Goal: Task Accomplishment & Management: Manage account settings

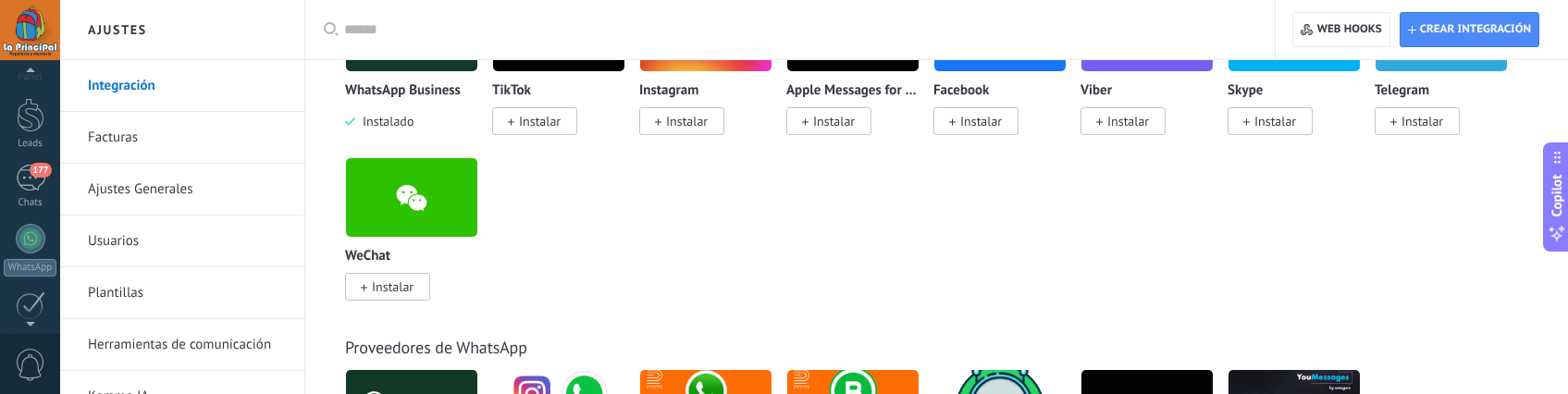
scroll to position [482, 0]
click at [31, 228] on div at bounding box center [31, 239] width 30 height 30
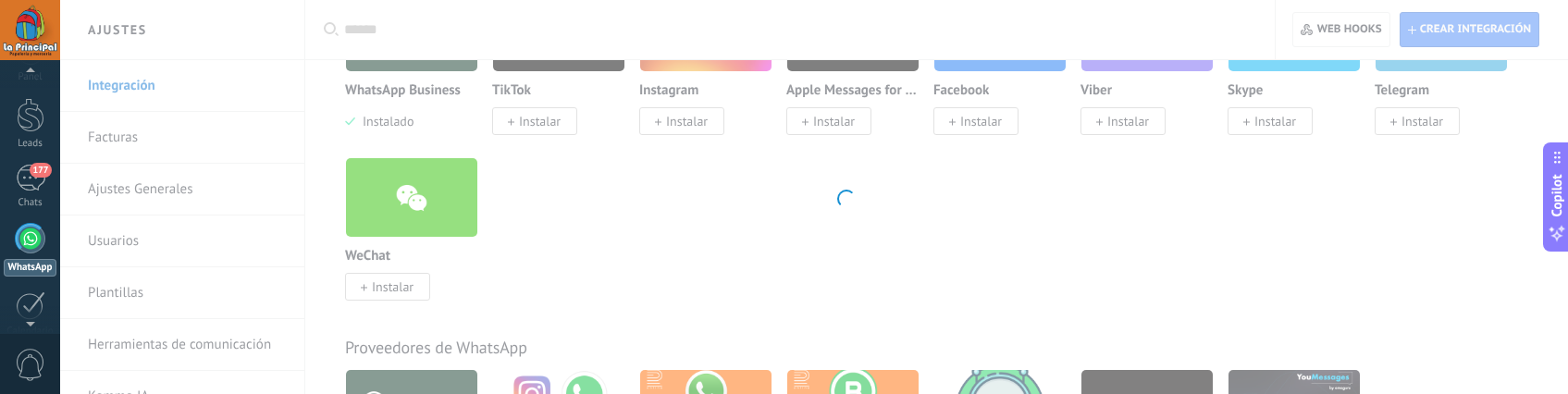
scroll to position [52, 0]
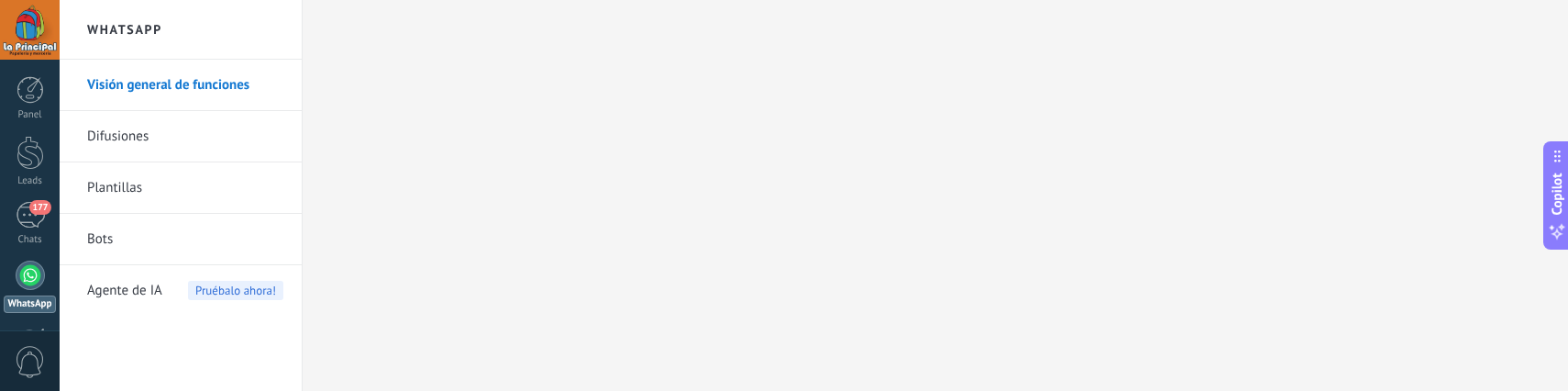
click at [219, 91] on link "Visión general de funciones" at bounding box center [185, 84] width 196 height 51
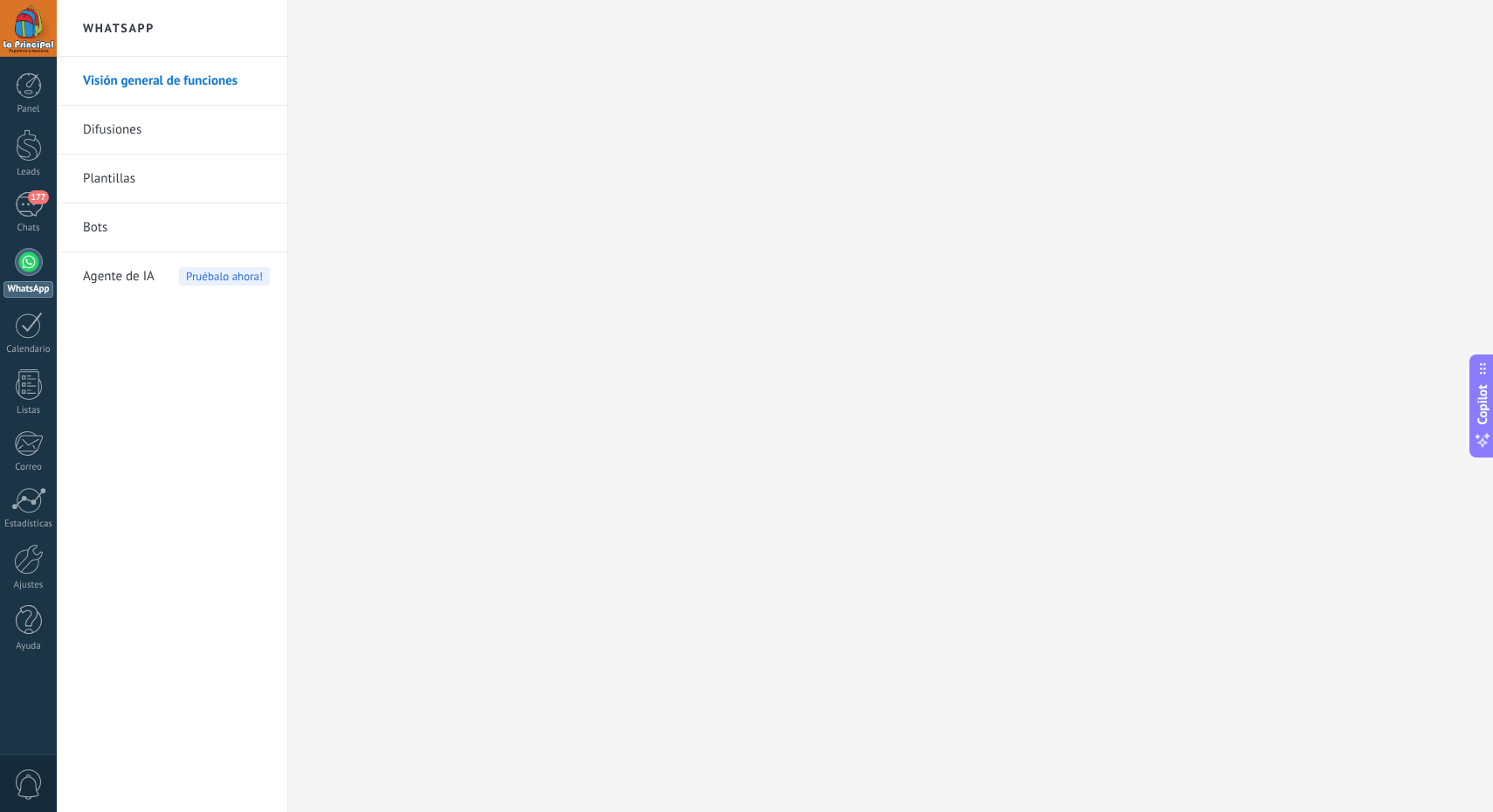
click at [161, 123] on link "Difusiones" at bounding box center [176, 130] width 187 height 48
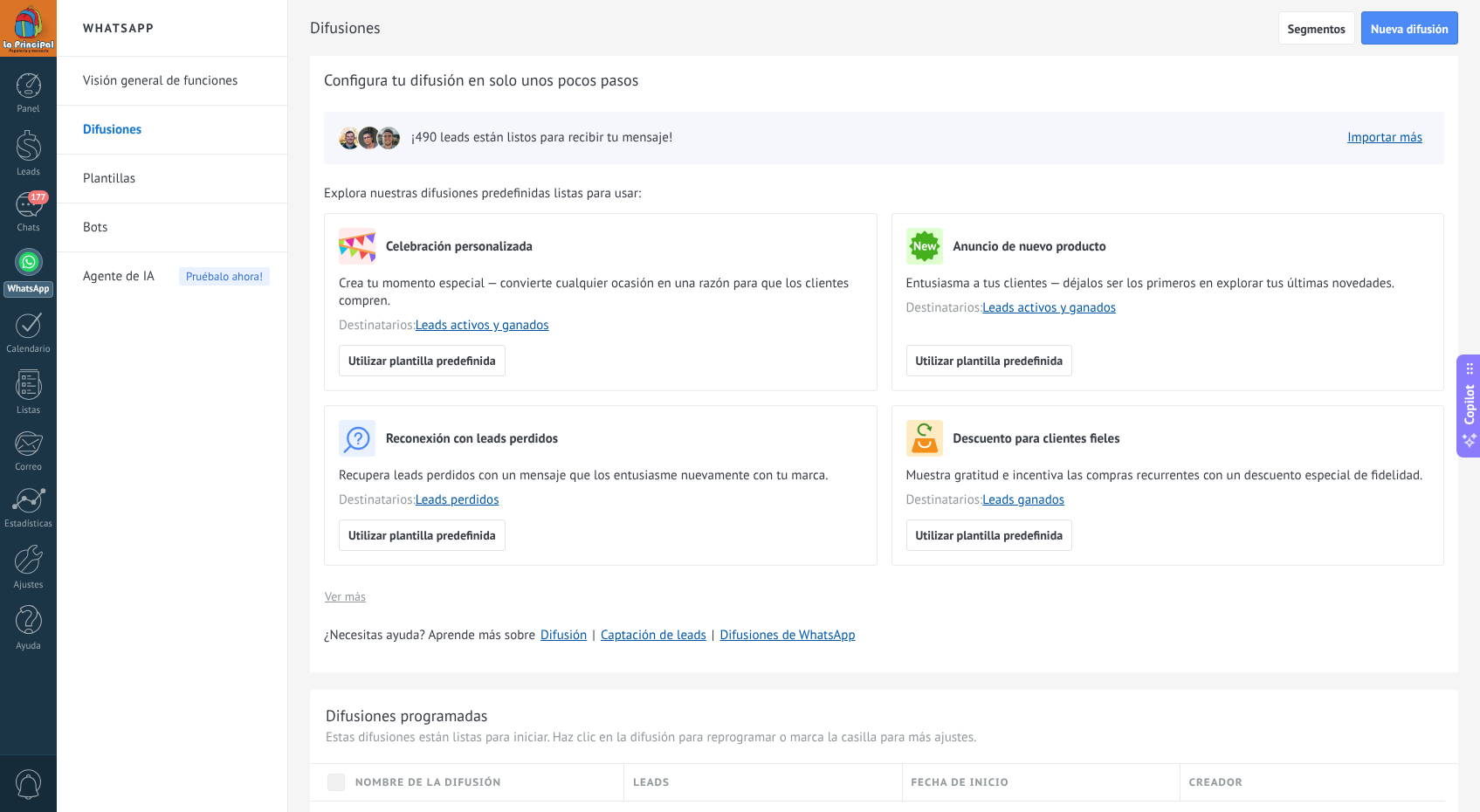
click at [138, 175] on link "Plantillas" at bounding box center [176, 178] width 187 height 48
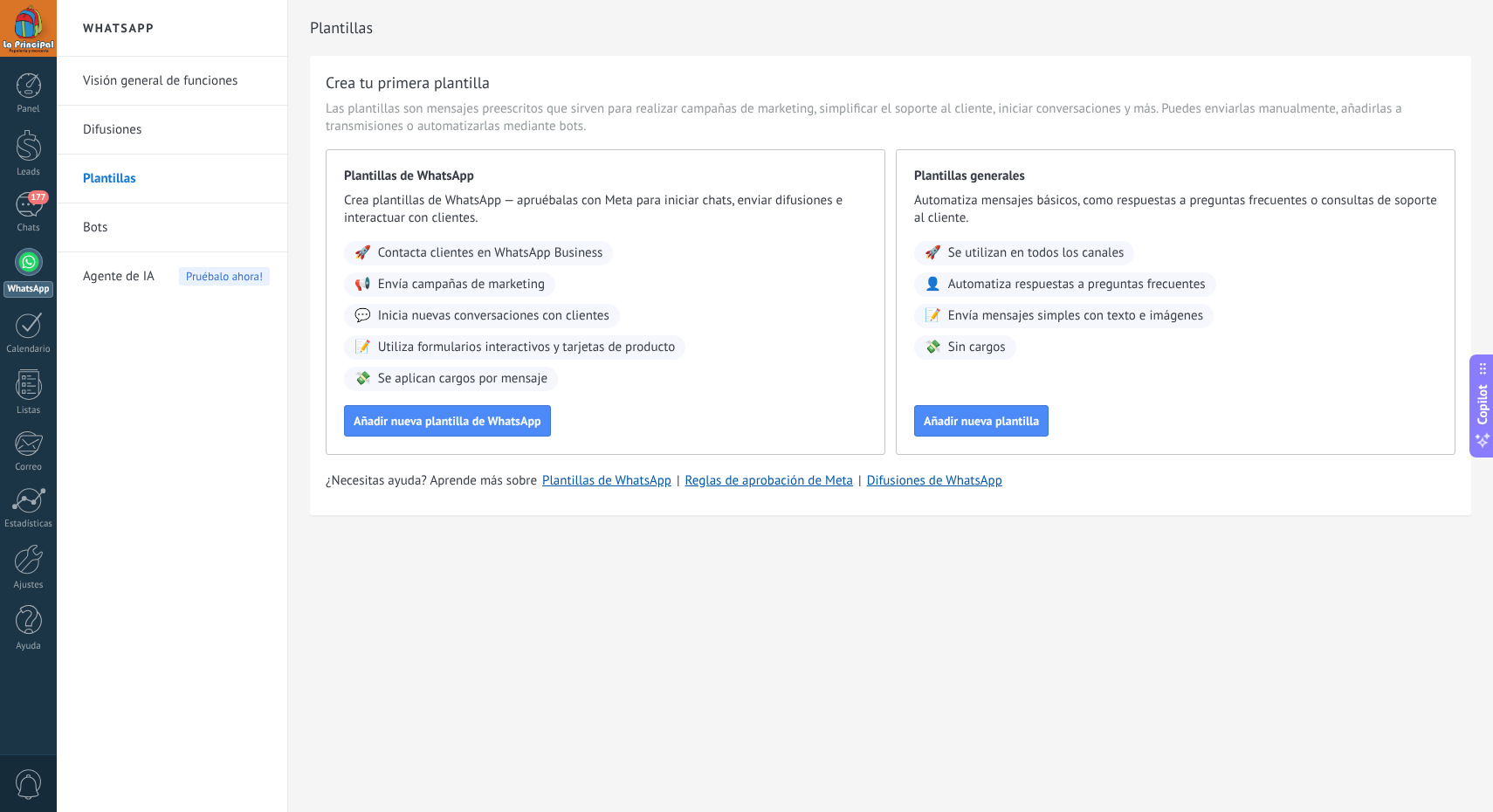
click at [111, 227] on link "Bots" at bounding box center [176, 227] width 187 height 48
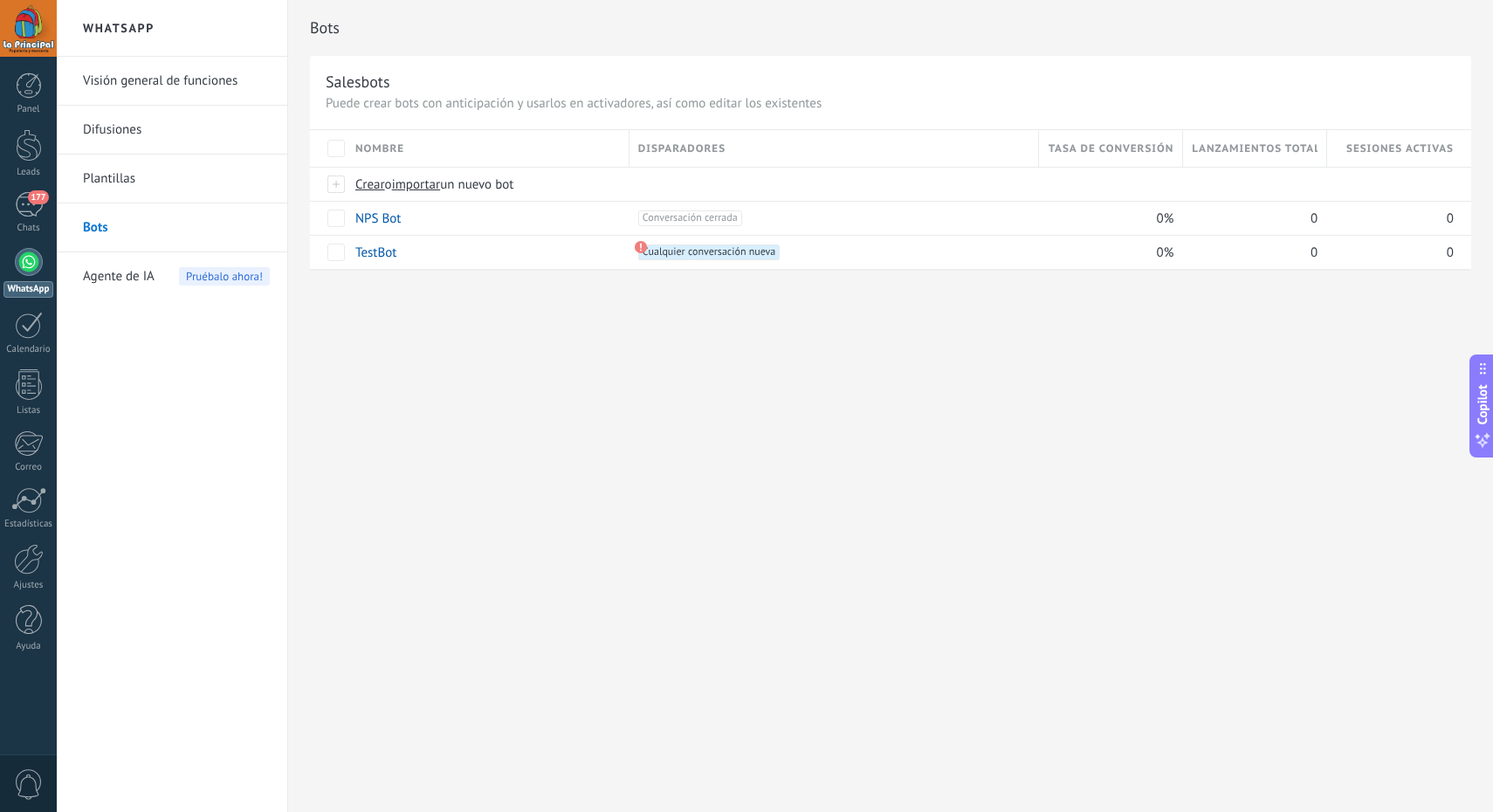
click at [122, 81] on link "Visión general de funciones" at bounding box center [176, 80] width 187 height 48
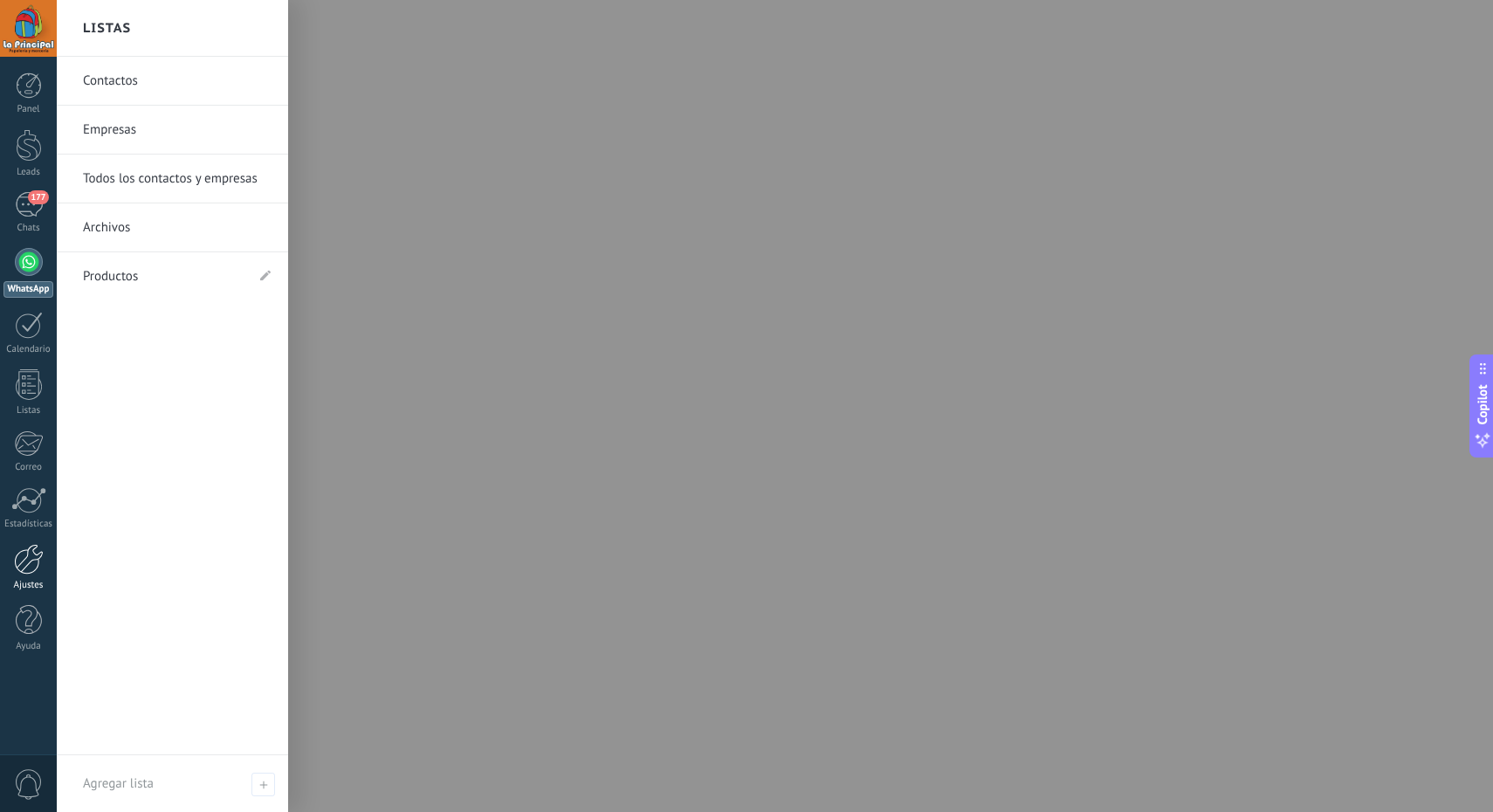
click at [17, 371] on div at bounding box center [29, 559] width 30 height 31
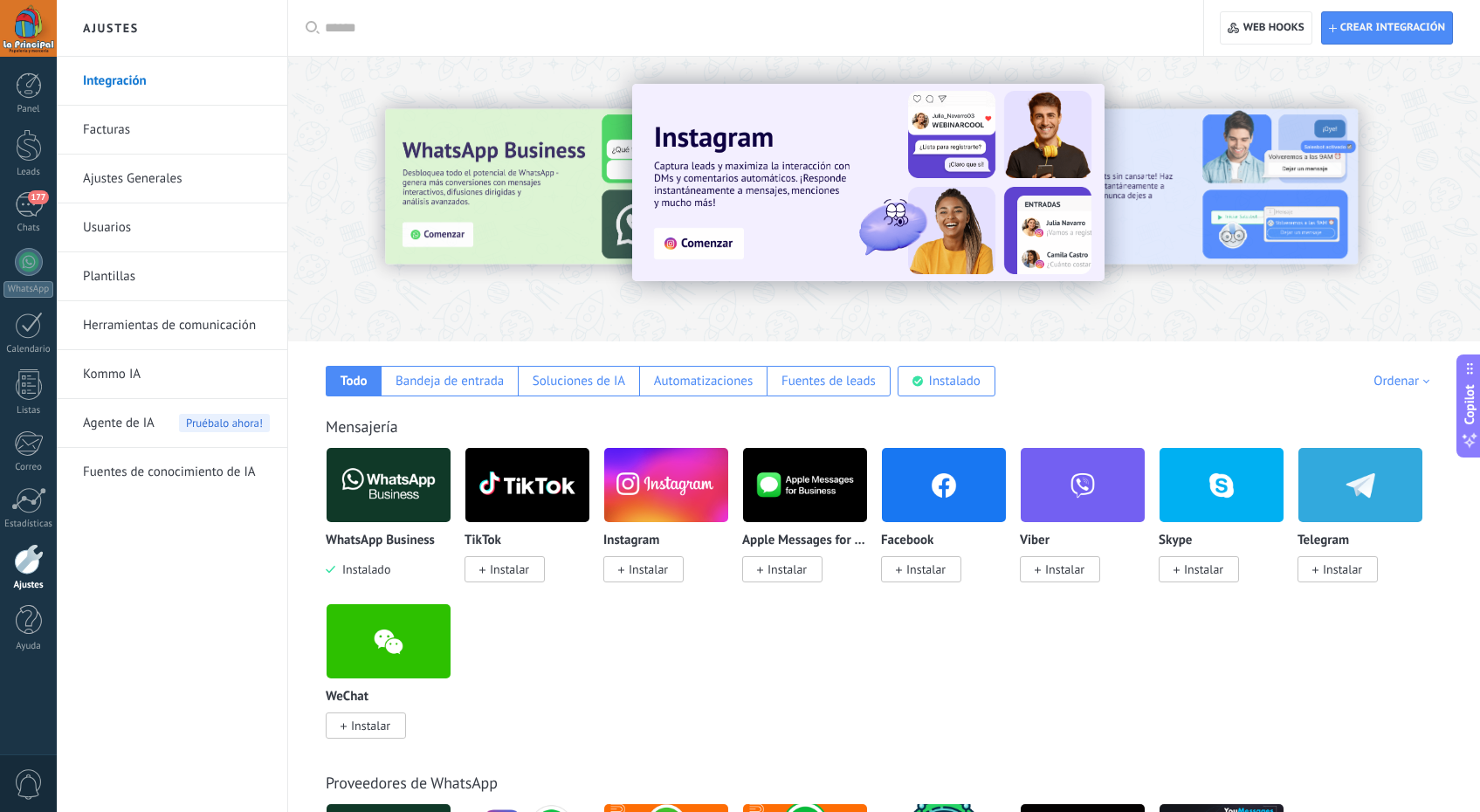
click at [402, 371] on img at bounding box center [388, 485] width 124 height 85
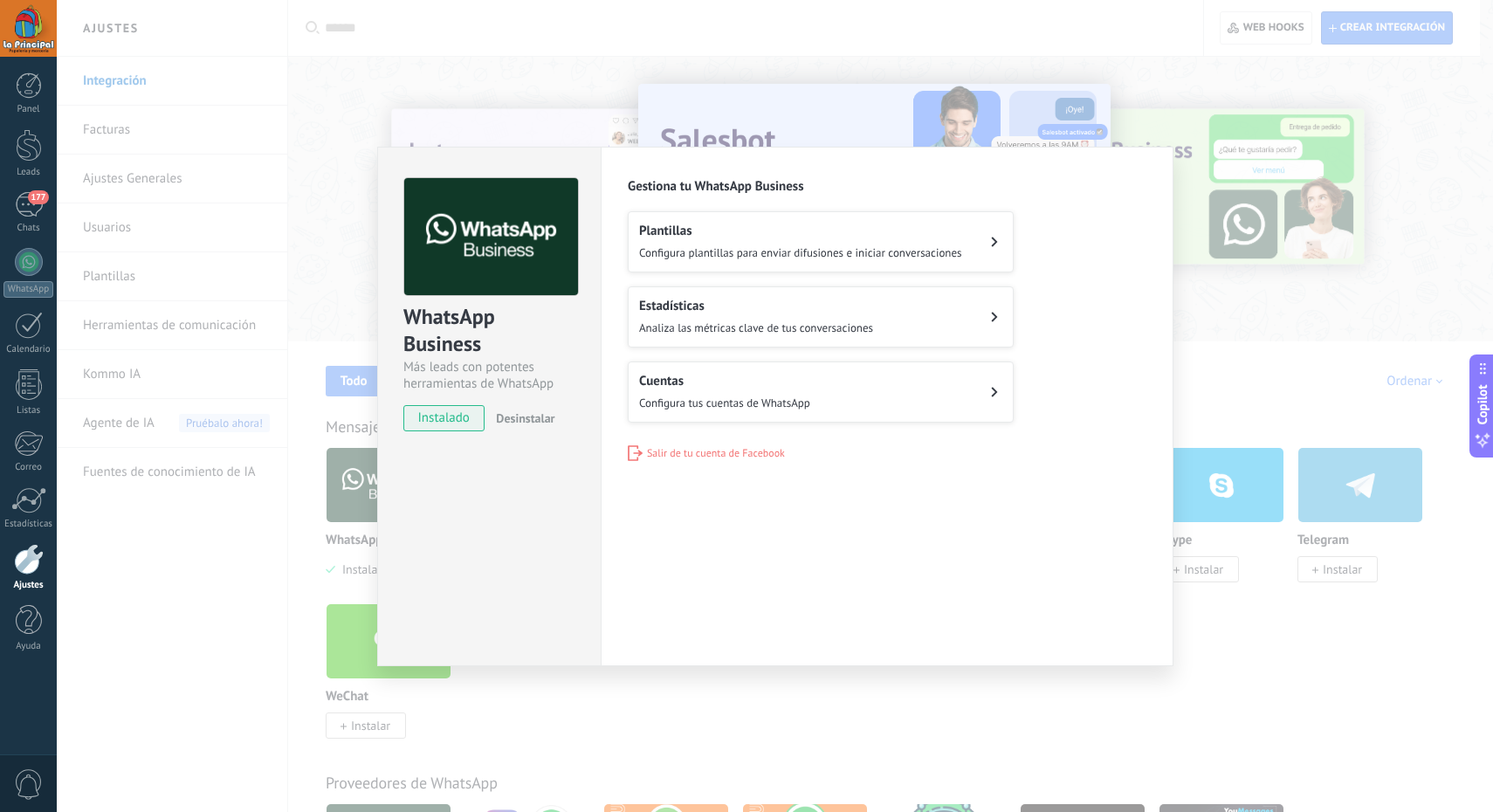
click at [894, 371] on button "Cuentas Configura tus cuentas de WhatsApp" at bounding box center [820, 391] width 385 height 61
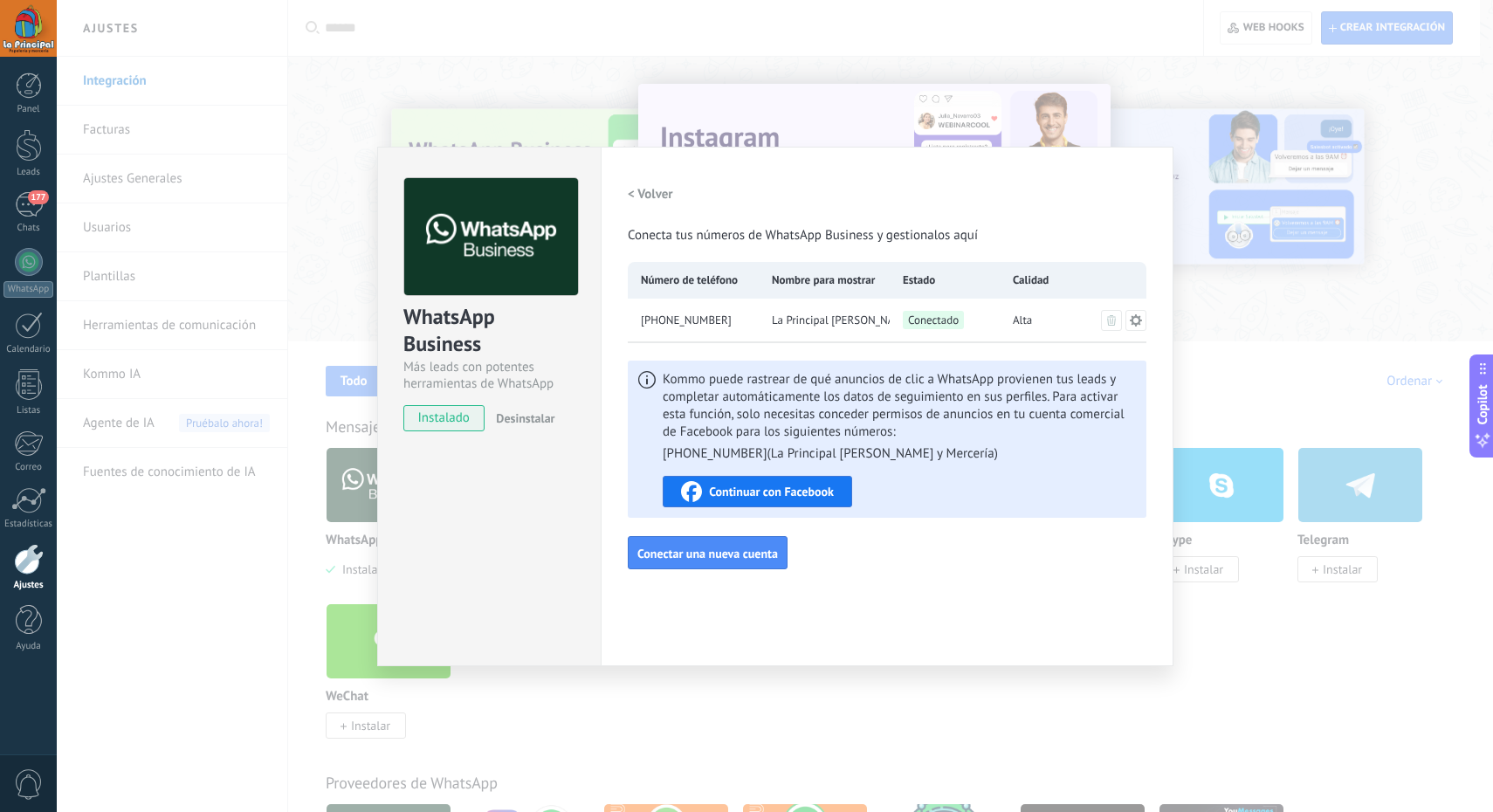
click at [801, 371] on span "Continuar con Facebook" at bounding box center [772, 491] width 125 height 12
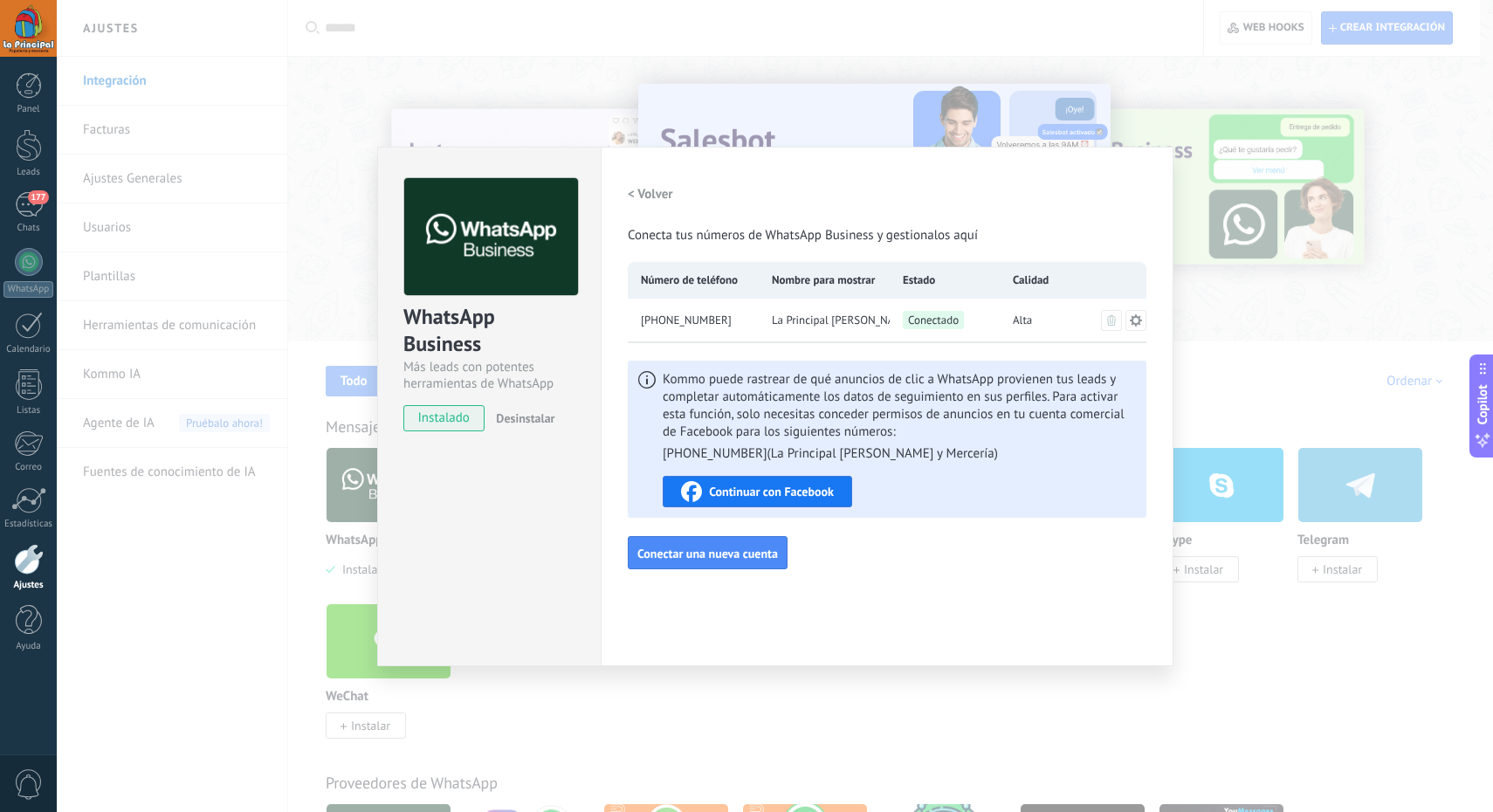
click at [472, 103] on div "WhatsApp Business Más leads con potentes herramientas de WhatsApp instalado Des…" at bounding box center [774, 406] width 1436 height 812
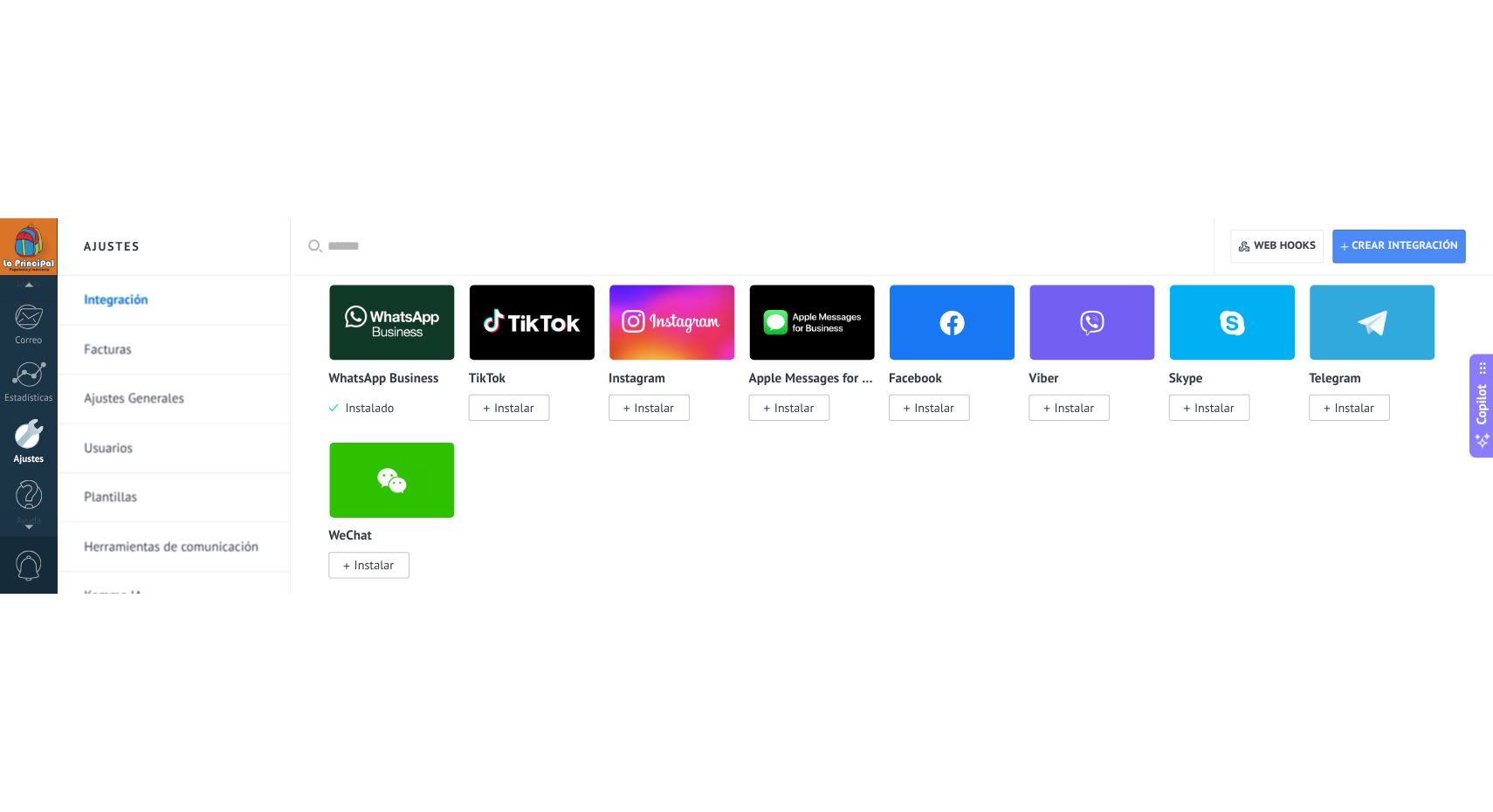
scroll to position [366, 0]
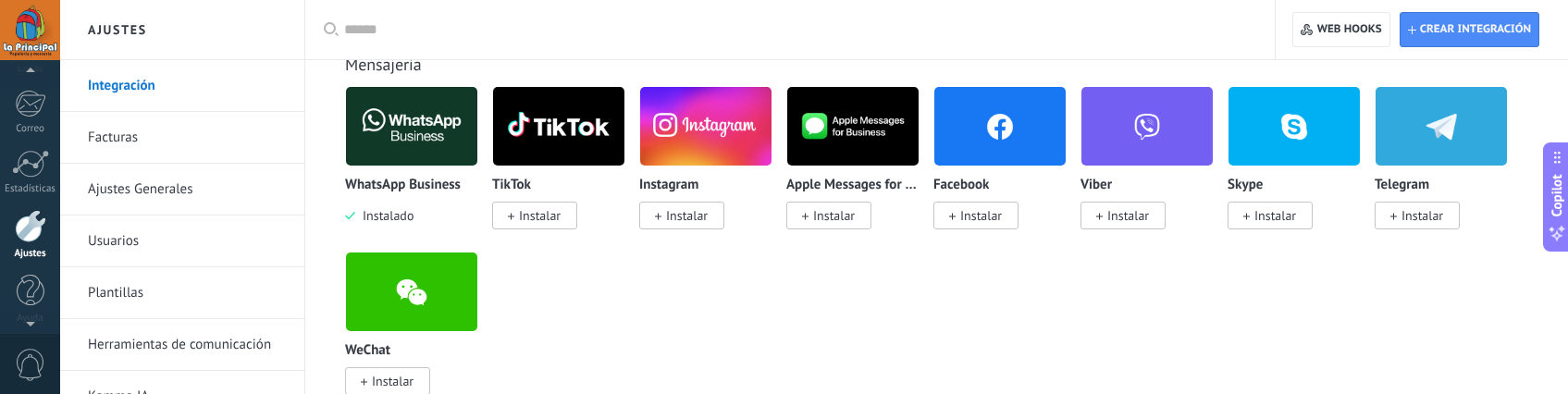
click at [699, 214] on span "Instalar" at bounding box center [687, 216] width 42 height 17
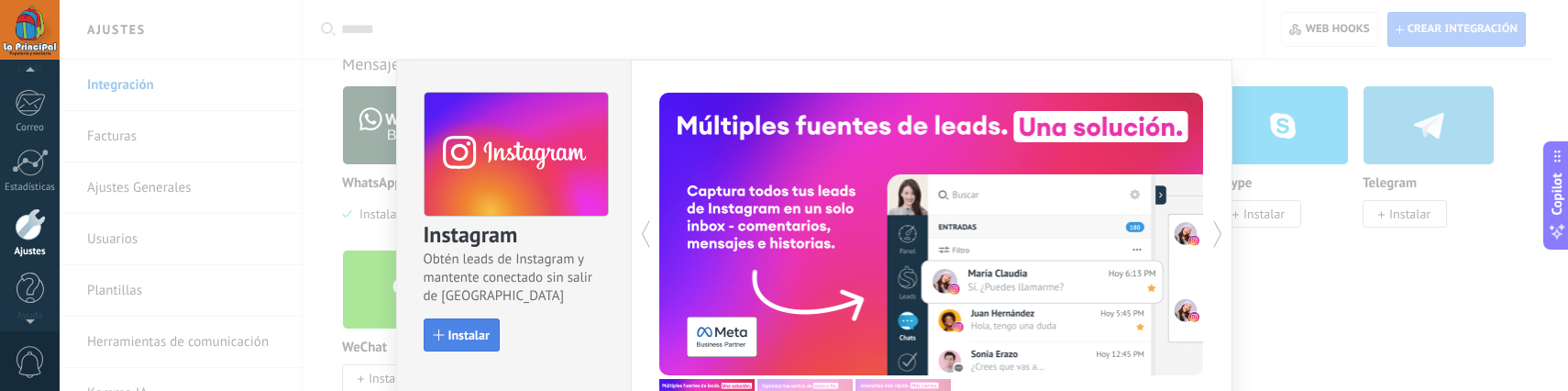
click at [472, 334] on span "Instalar" at bounding box center [469, 334] width 42 height 13
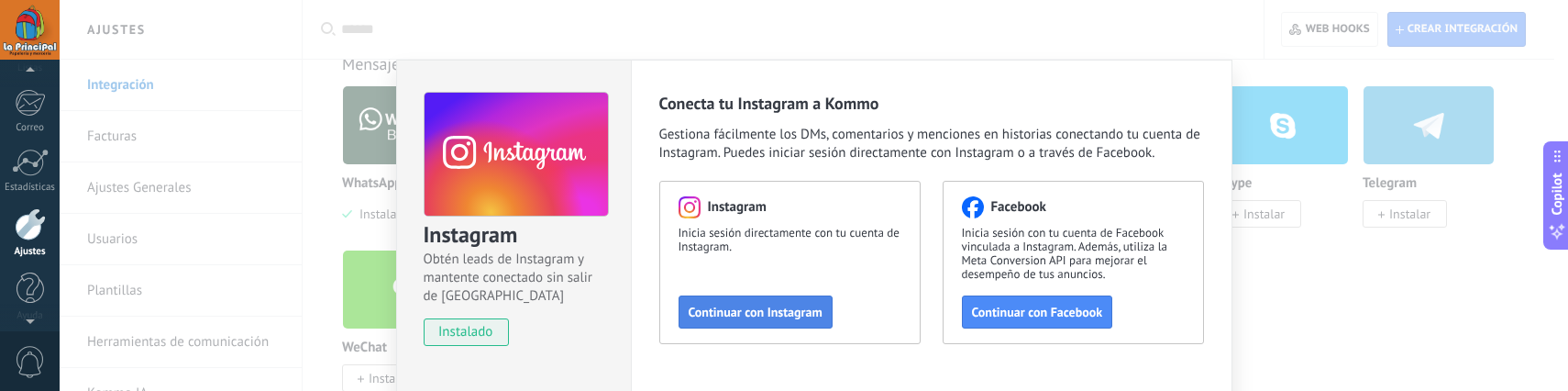
click at [767, 308] on span "Continuar con Instagram" at bounding box center [755, 312] width 134 height 13
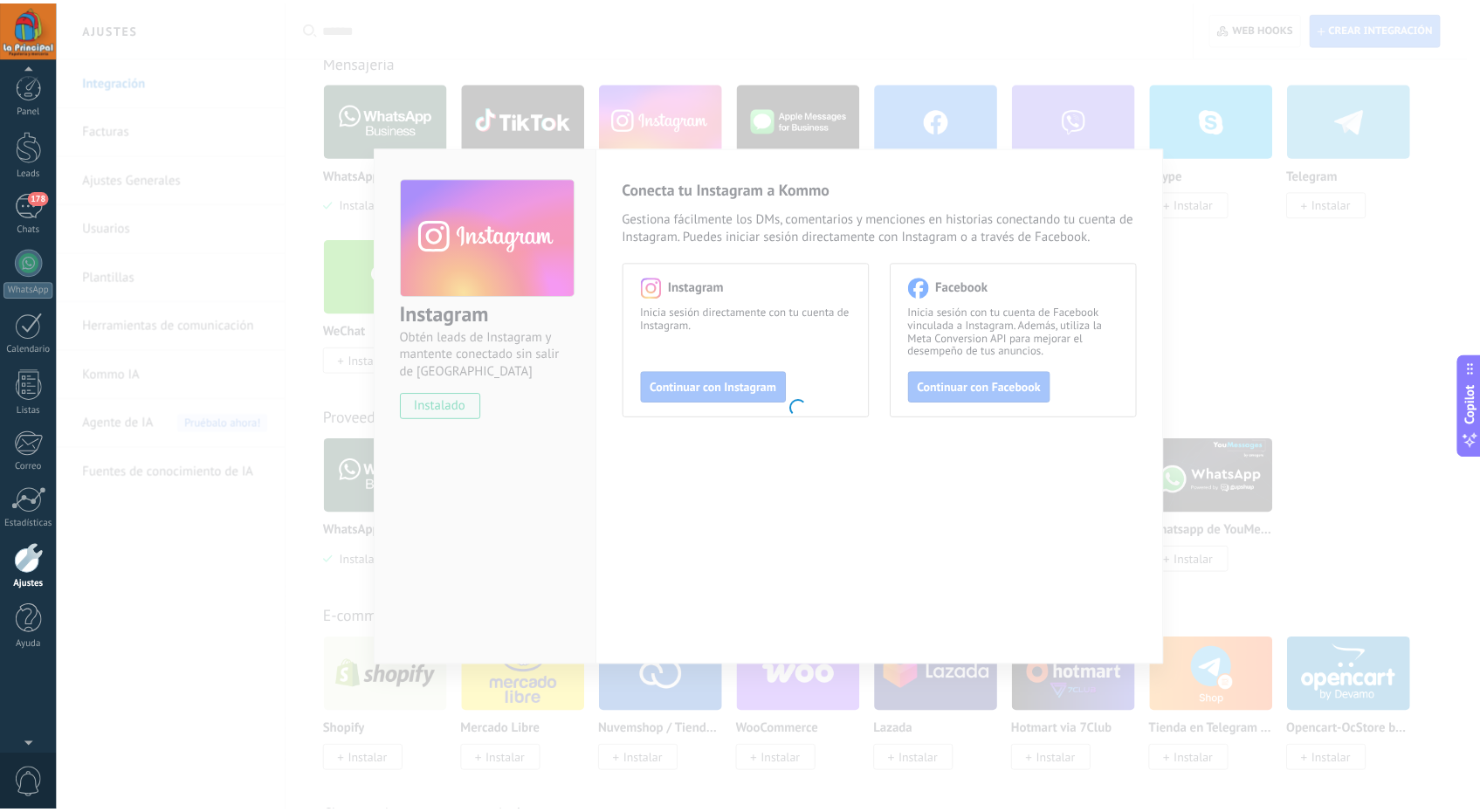
scroll to position [0, 0]
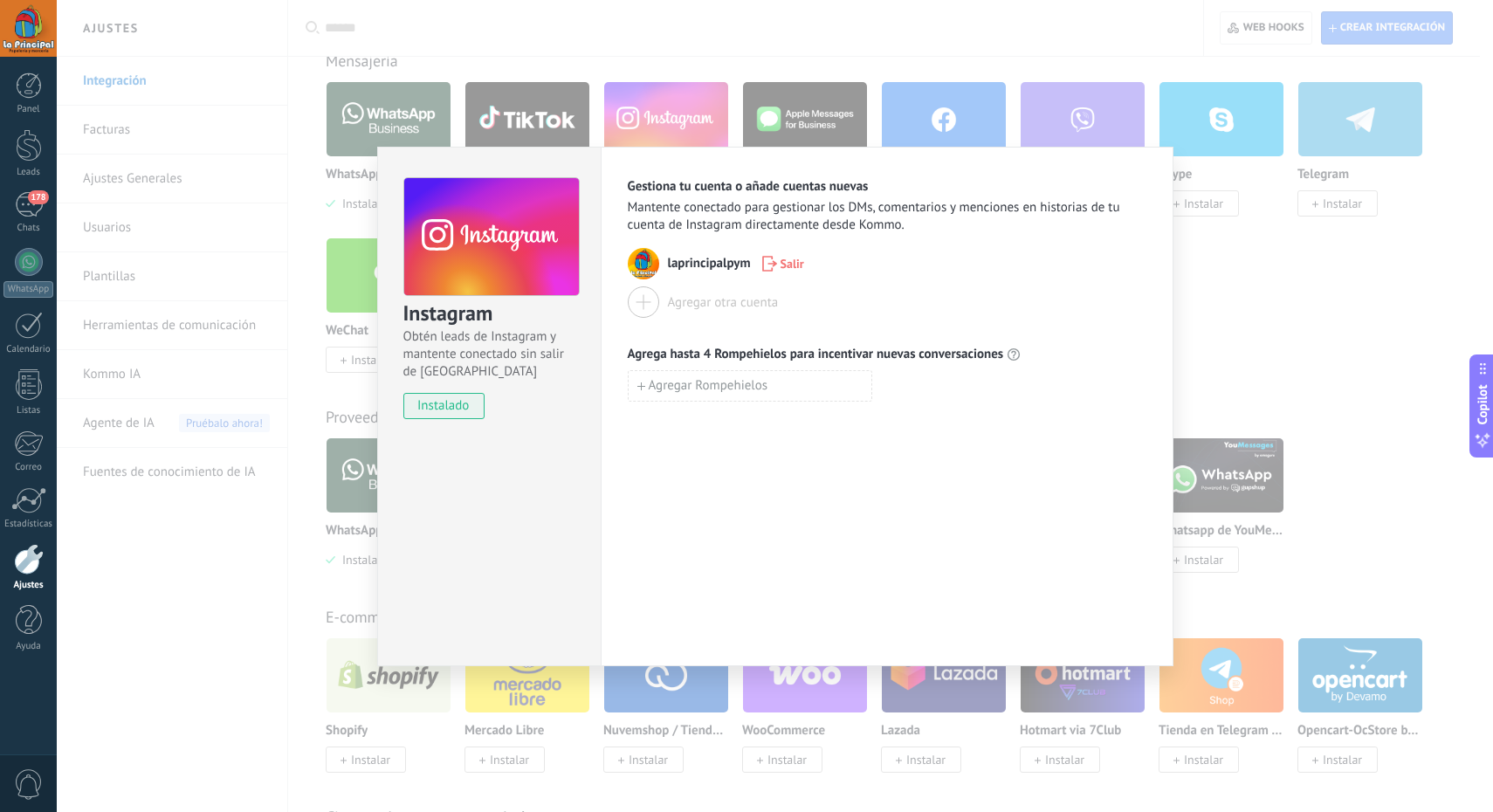
click at [1226, 281] on div "Instagram Obtén leads de Instagram y mantente conectado sin salir de Kommo inst…" at bounding box center [774, 406] width 1436 height 812
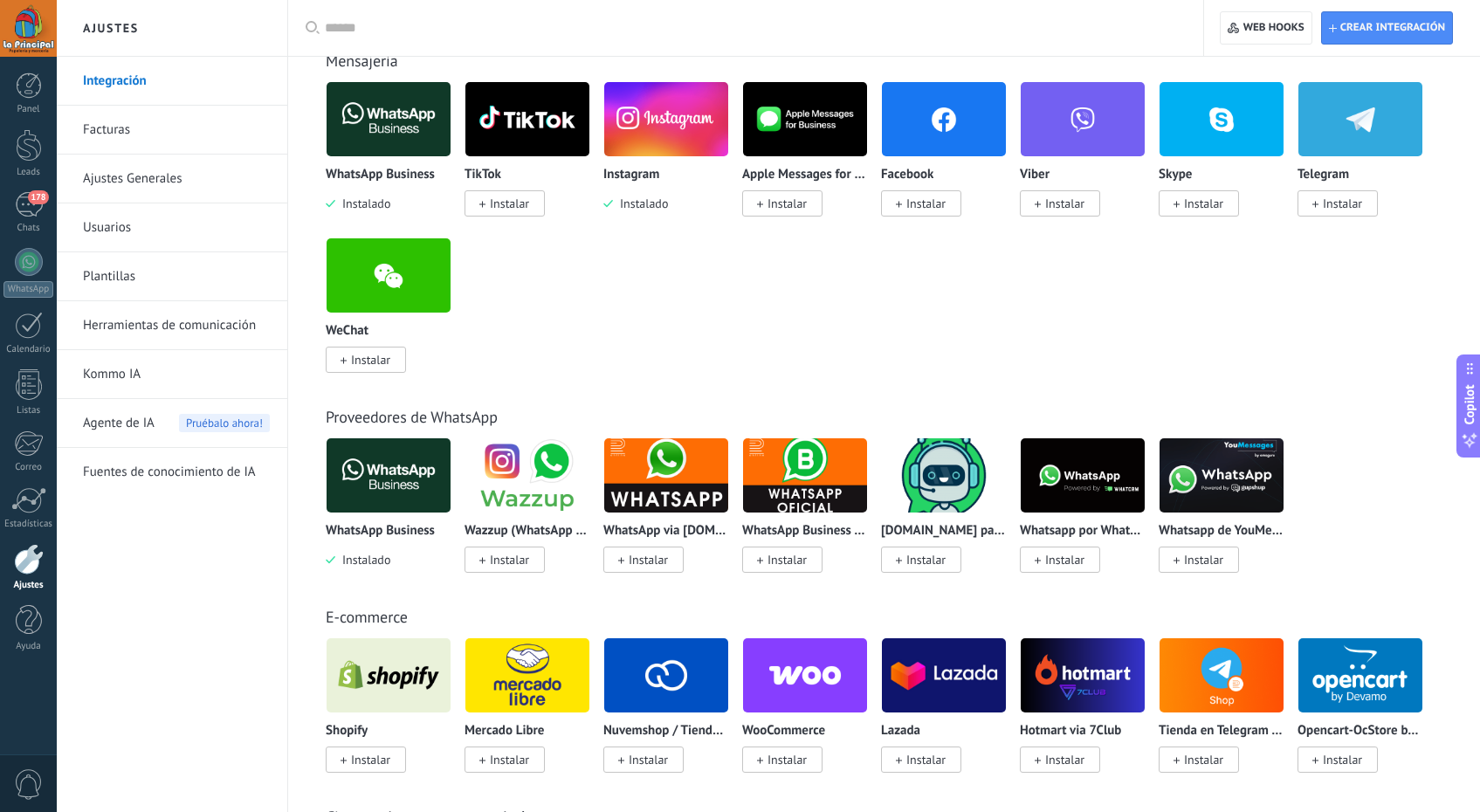
click at [919, 204] on span "Instalar" at bounding box center [925, 204] width 40 height 16
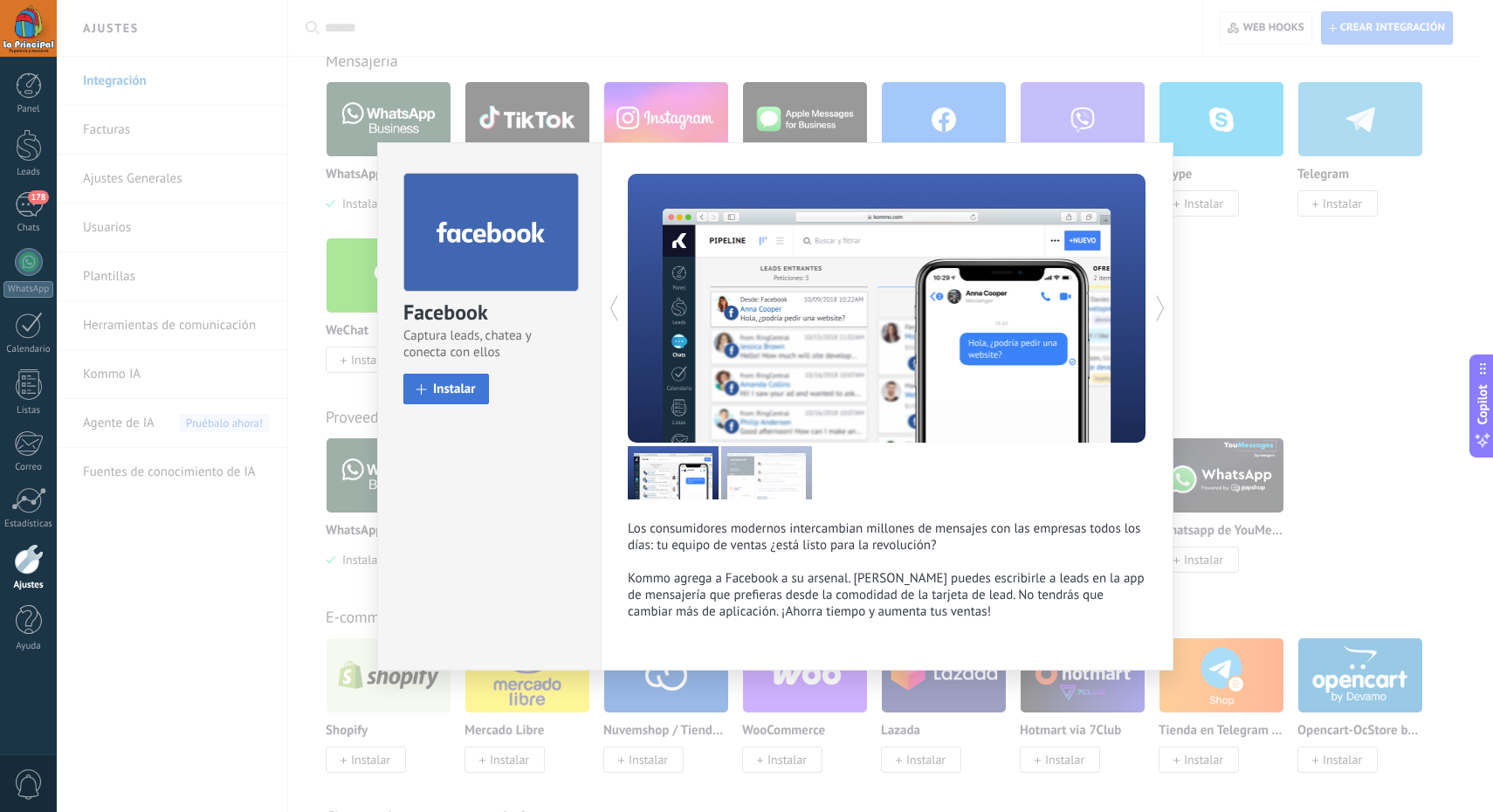
click at [467, 371] on span "Instalar" at bounding box center [454, 389] width 43 height 13
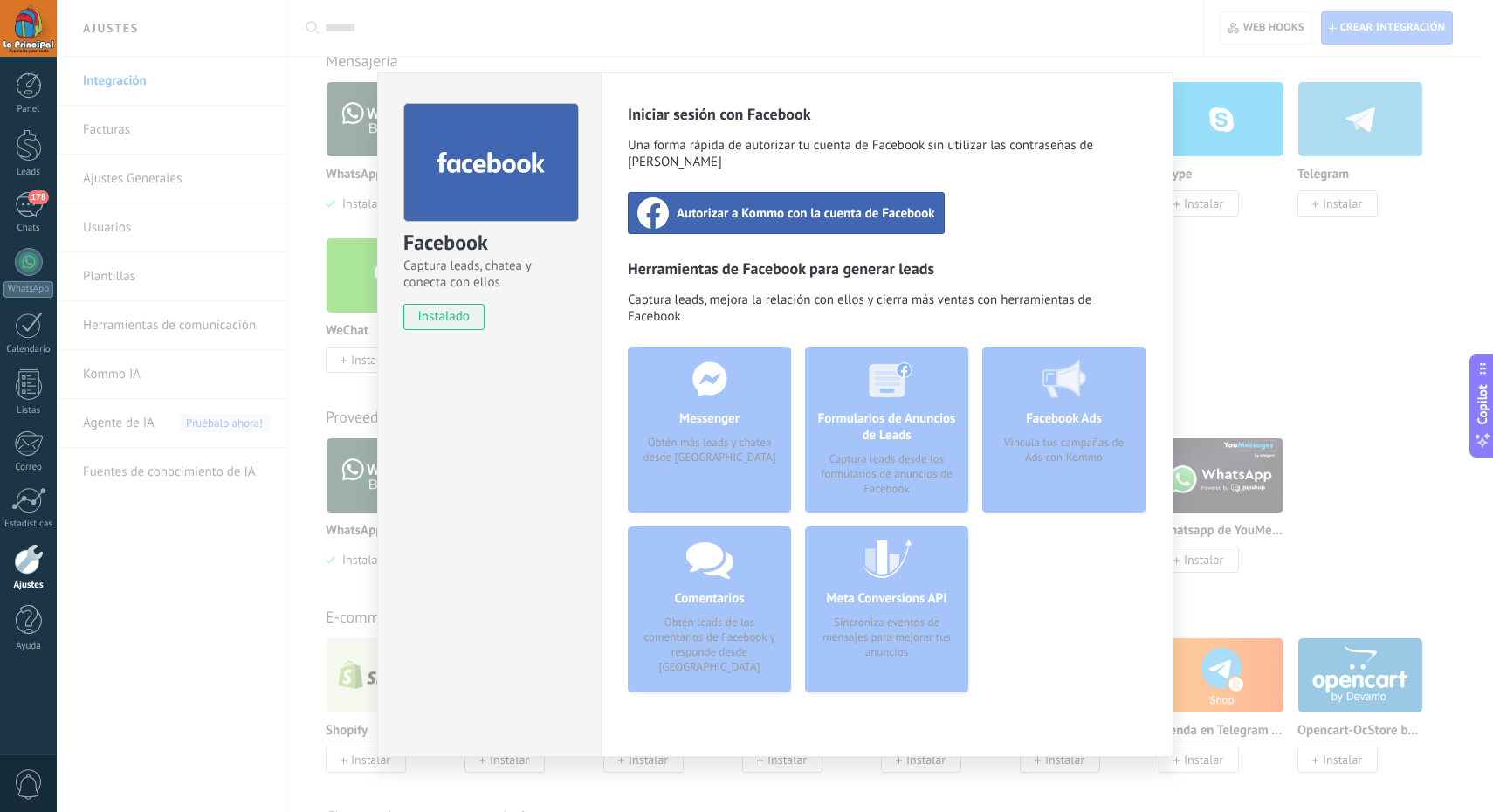
click at [812, 205] on span "Autorizar a Kommo con la cuenta de Facebook" at bounding box center [805, 213] width 258 height 18
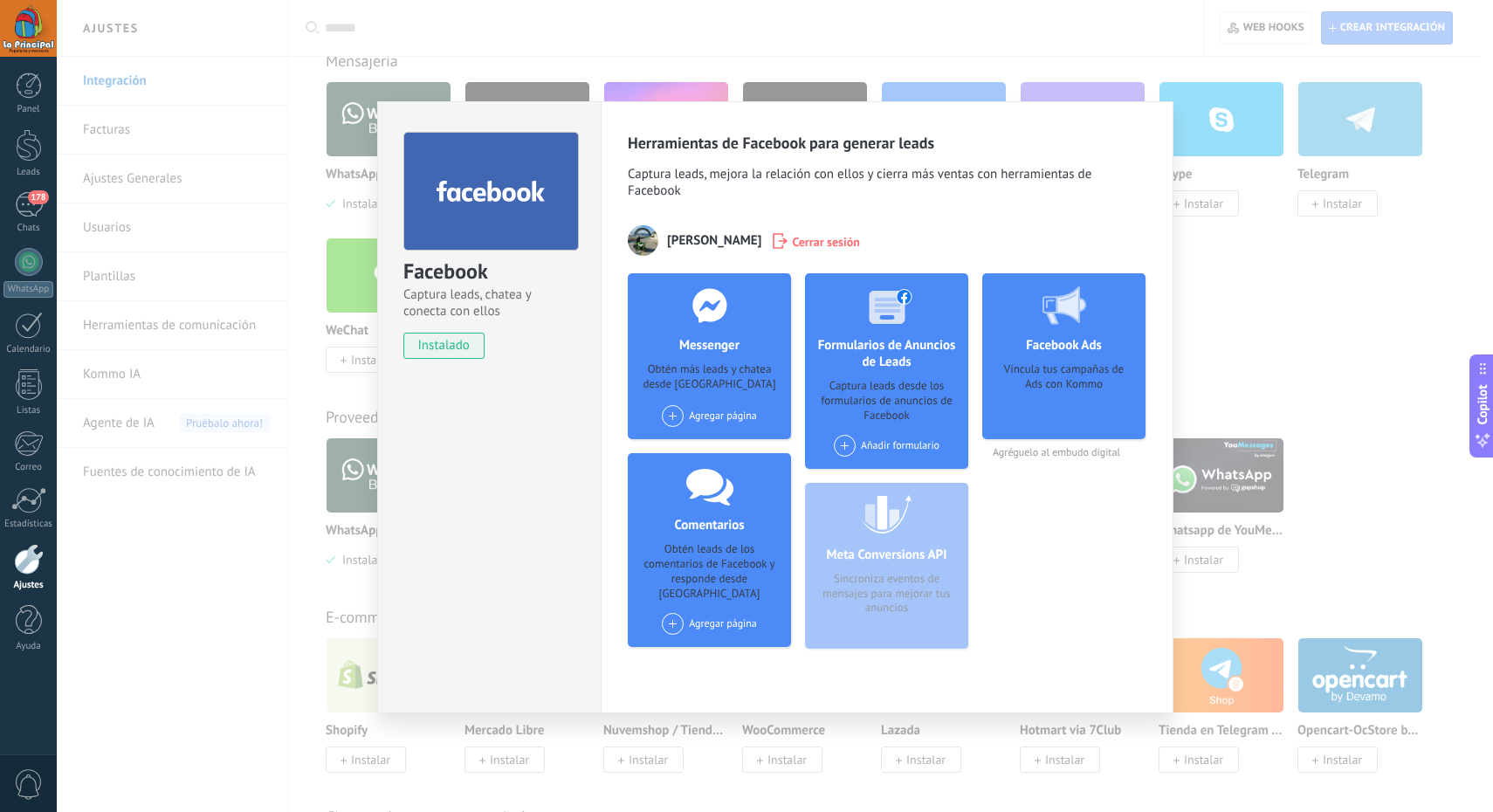
click at [1318, 307] on div "Facebook Captura leads, chatea y conecta con ellos instalado Desinstalar Herram…" at bounding box center [774, 406] width 1436 height 812
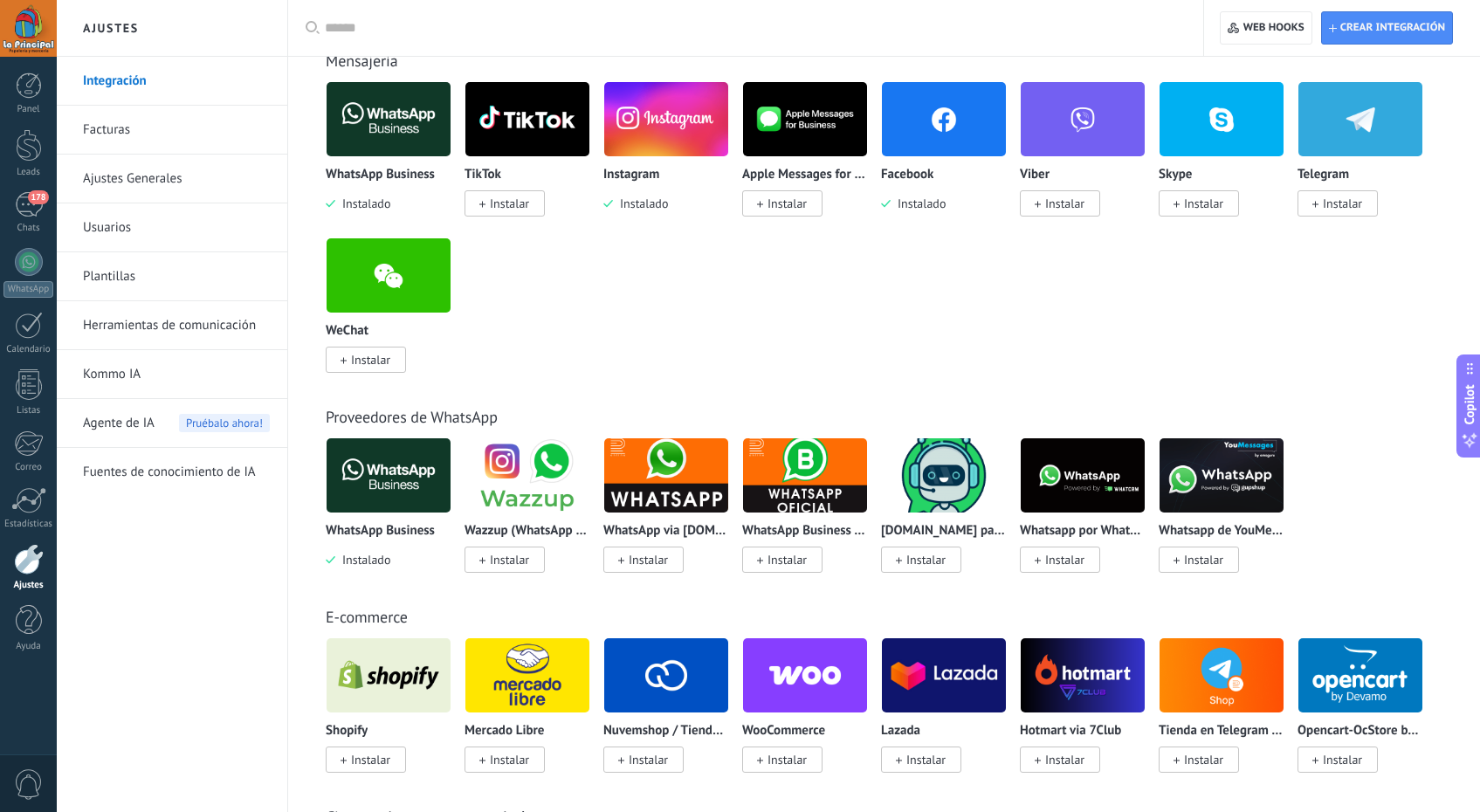
click at [918, 131] on img at bounding box center [944, 119] width 124 height 85
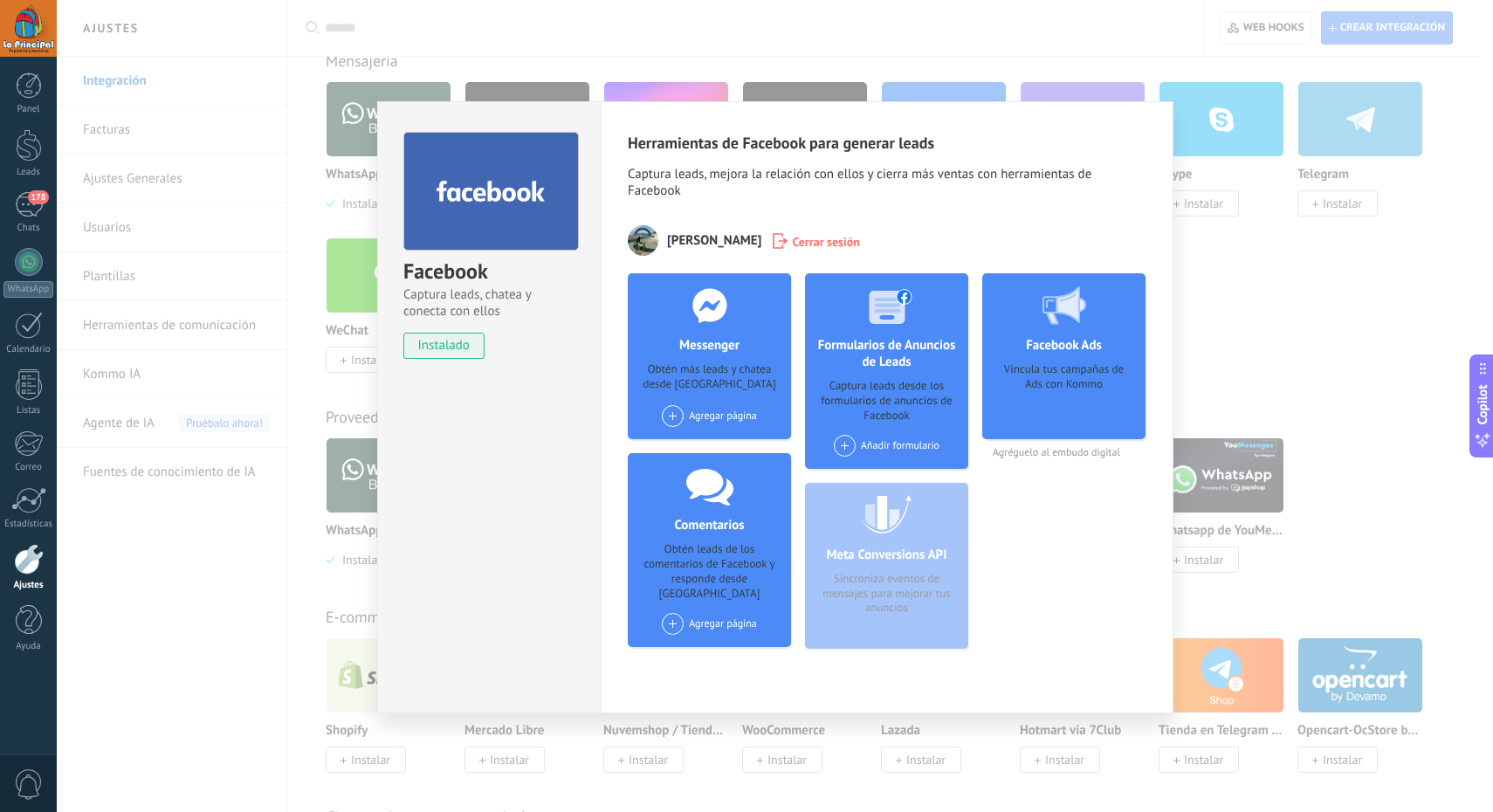
click at [618, 63] on div "Facebook Captura leads, chatea y conecta con ellos instalado Desinstalar Herram…" at bounding box center [774, 406] width 1436 height 812
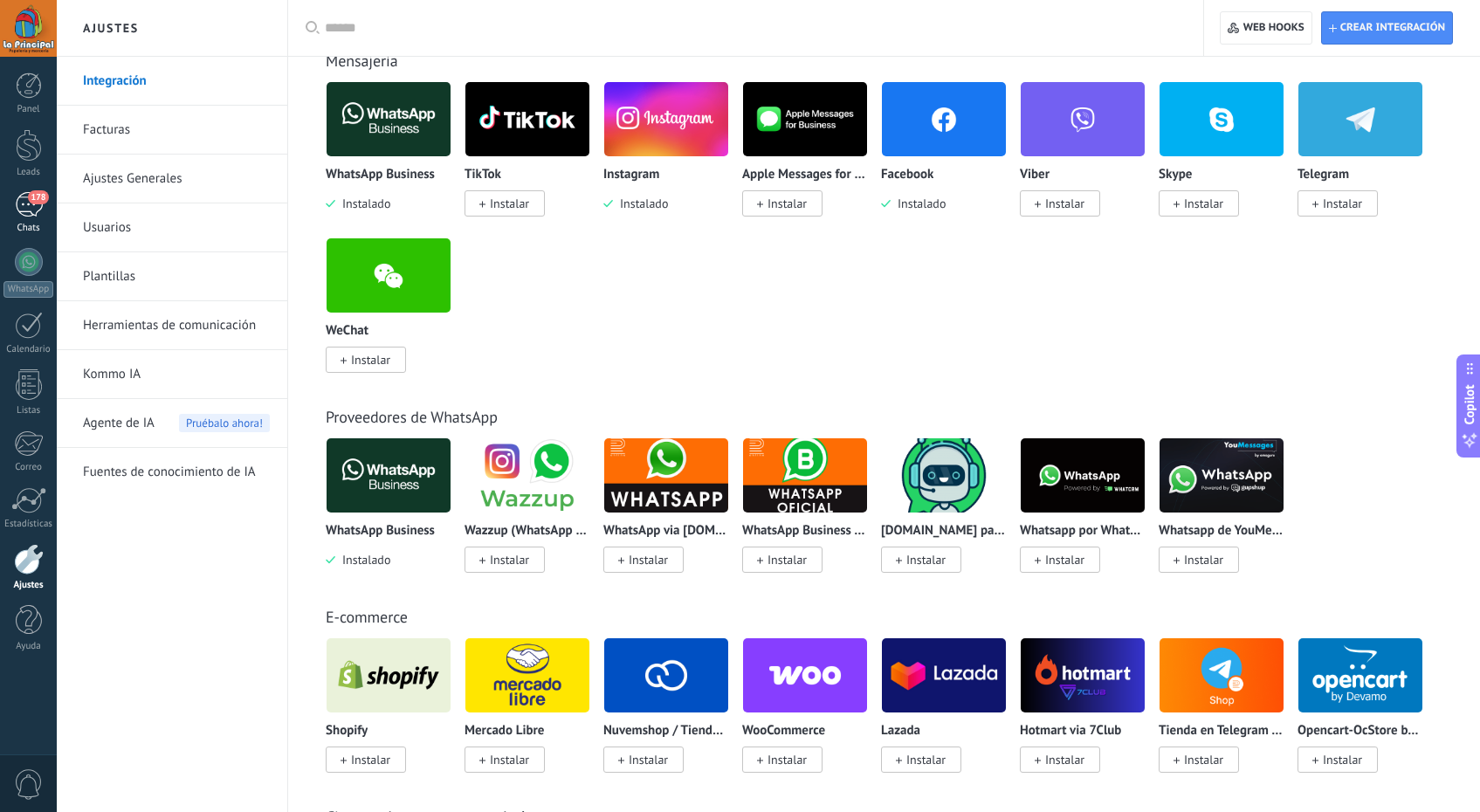
click at [41, 205] on div "178" at bounding box center [29, 205] width 28 height 26
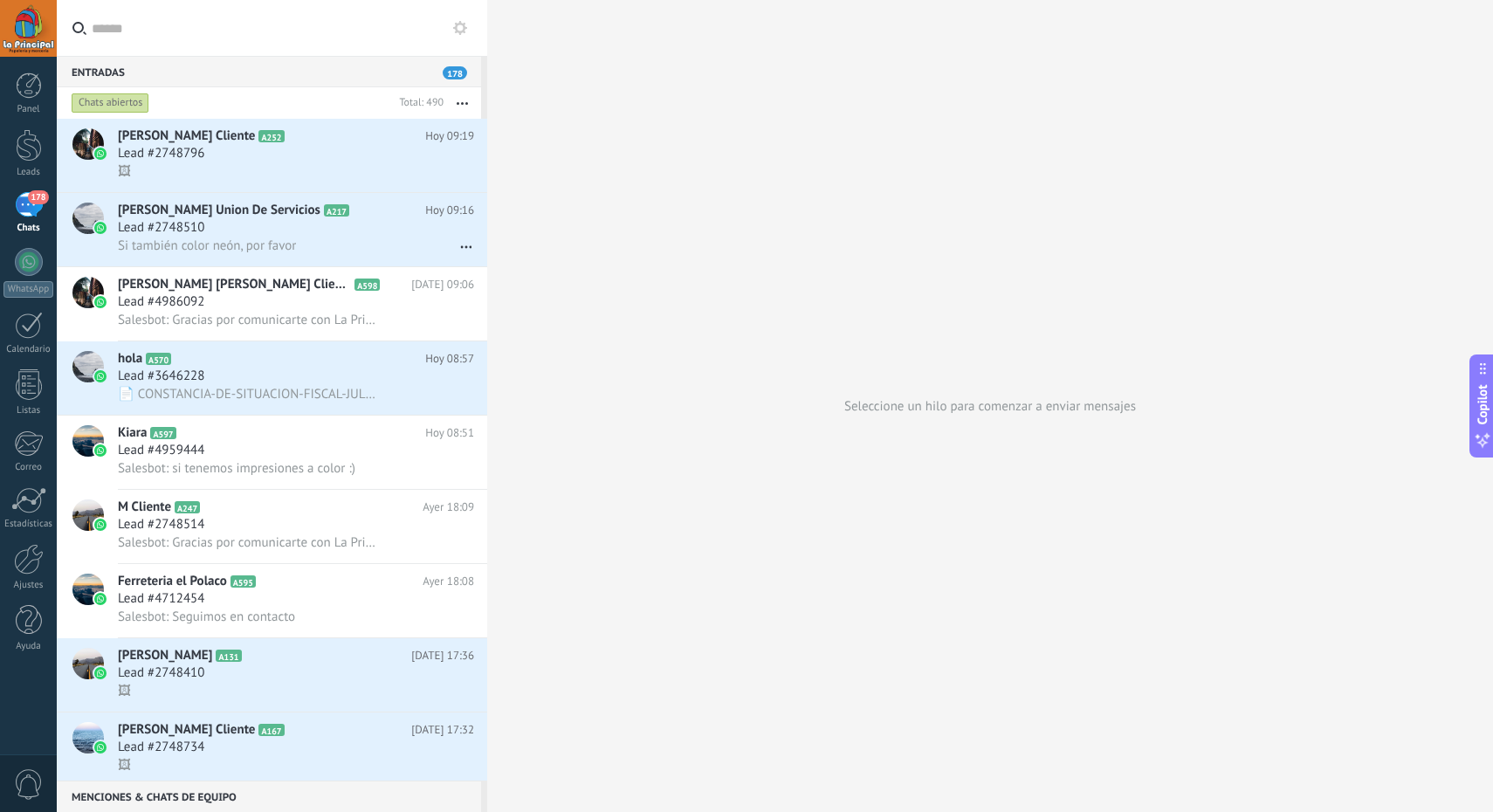
click at [460, 25] on use at bounding box center [460, 28] width 14 height 14
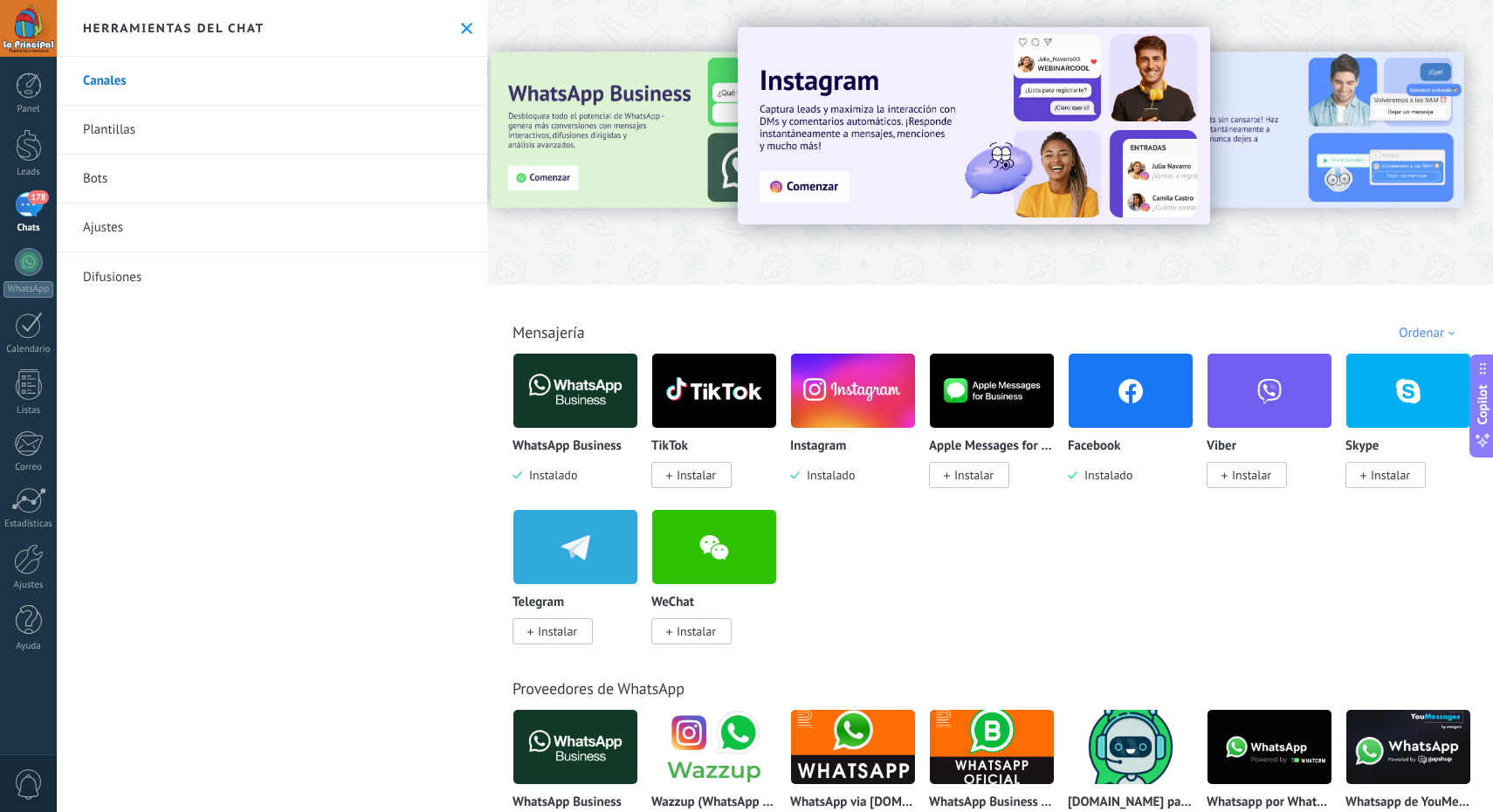
click at [1094, 371] on img at bounding box center [1131, 391] width 124 height 85
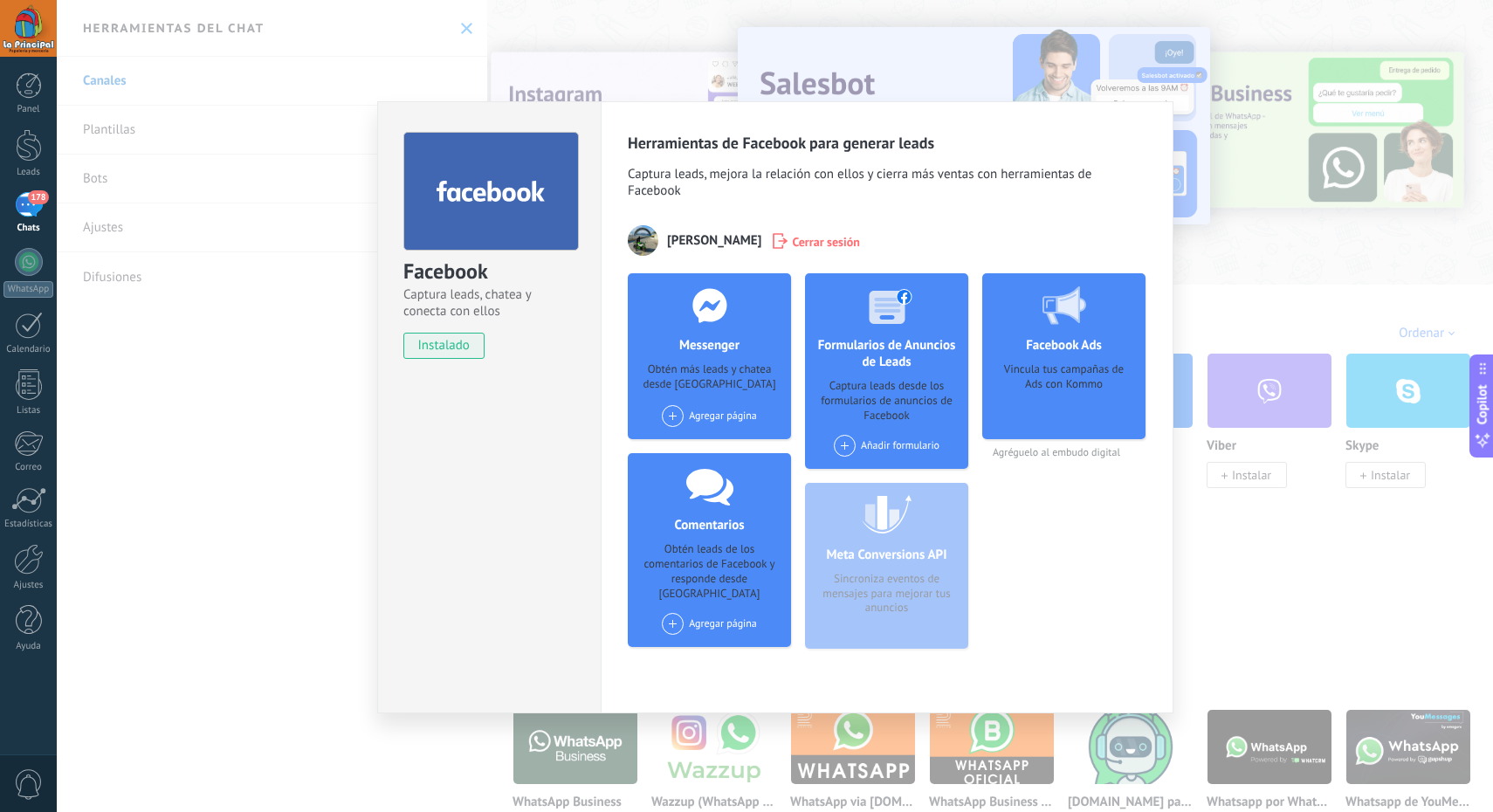
click at [293, 371] on div "Facebook Captura leads, chatea y conecta con ellos instalado Desinstalar Herram…" at bounding box center [774, 406] width 1436 height 812
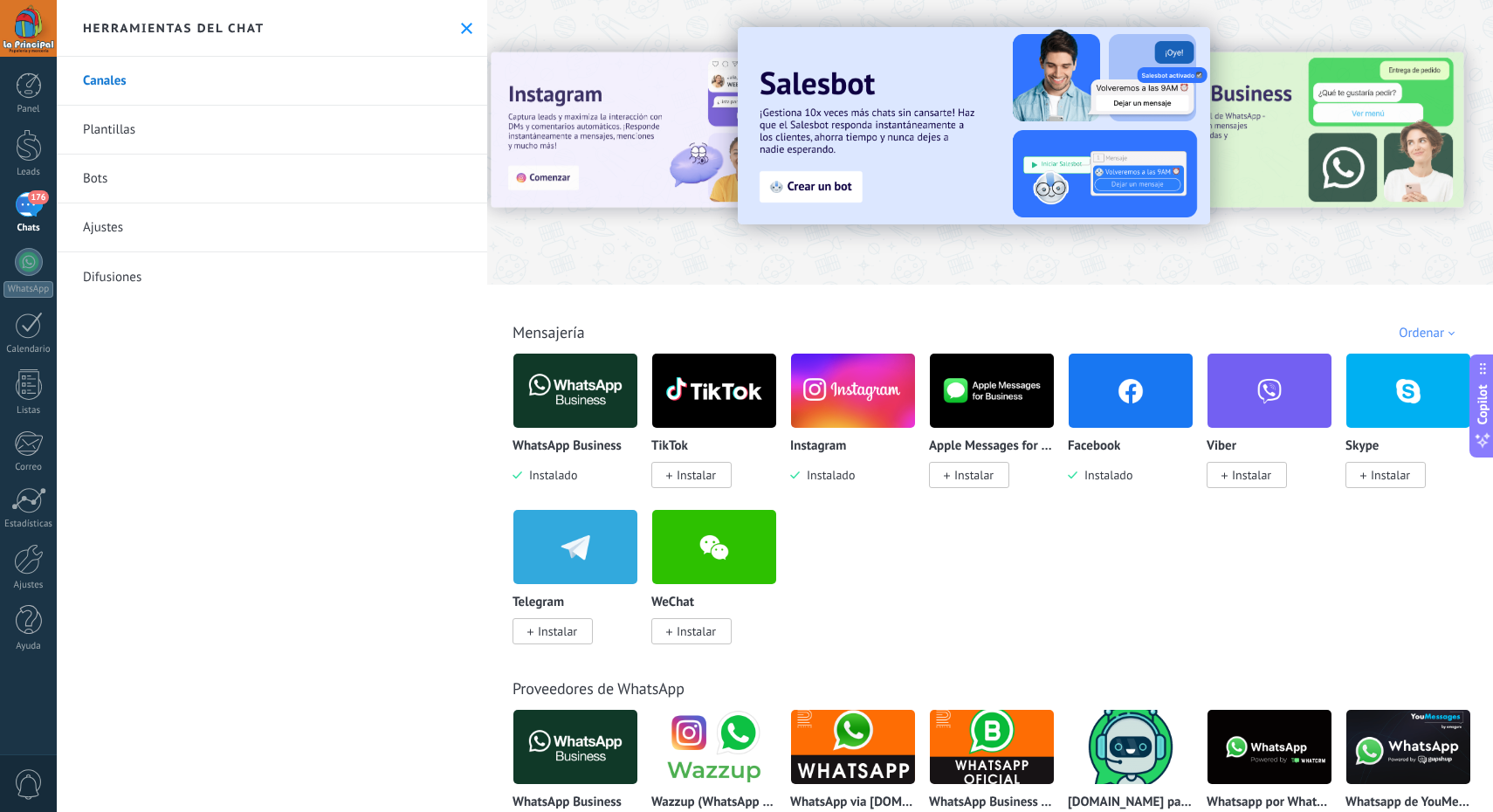
click at [1125, 371] on img at bounding box center [1131, 391] width 124 height 85
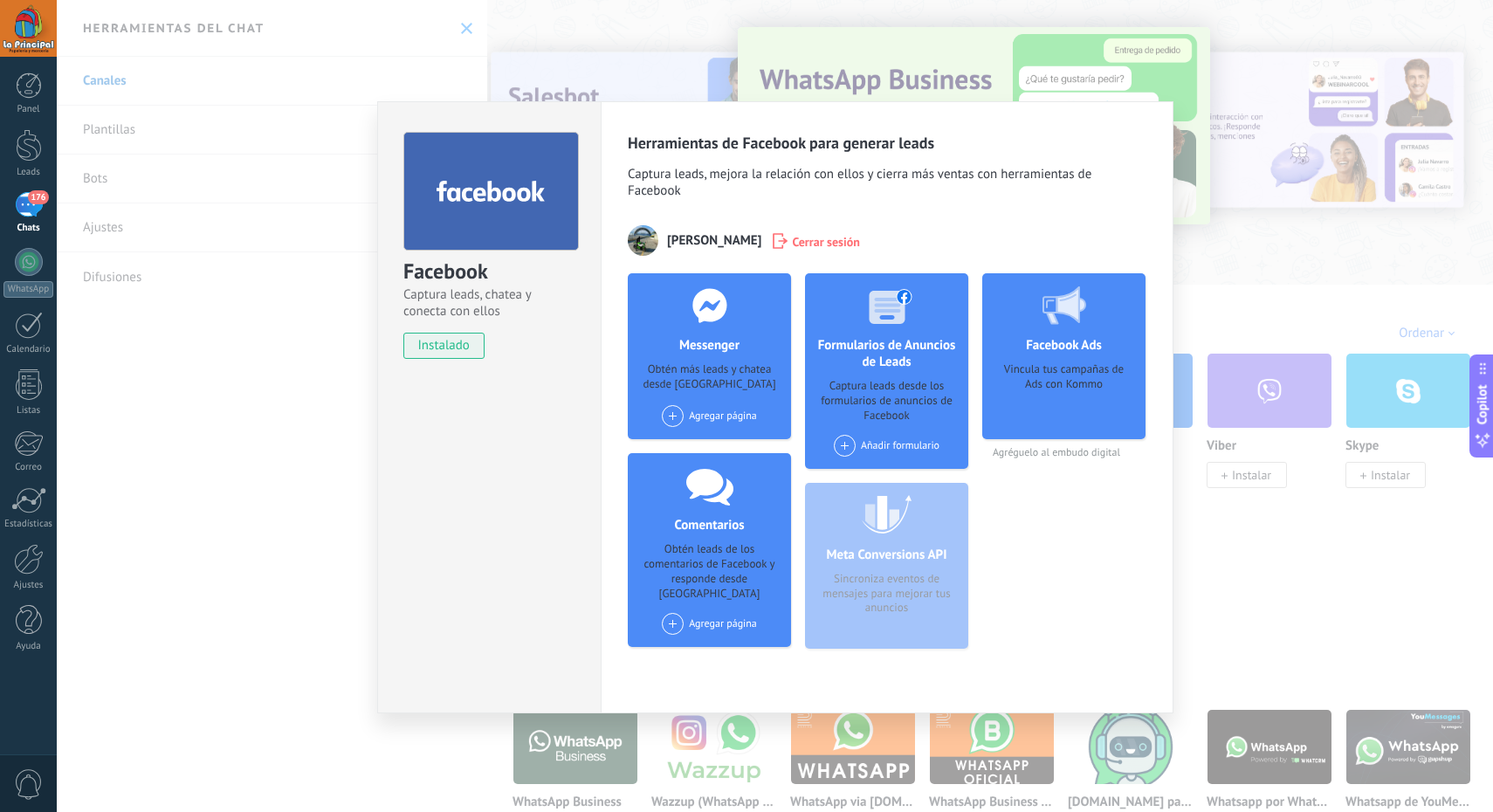
click at [1256, 371] on div "Facebook Captura leads, chatea y conecta con ellos instalado Desinstalar Herram…" at bounding box center [774, 406] width 1436 height 812
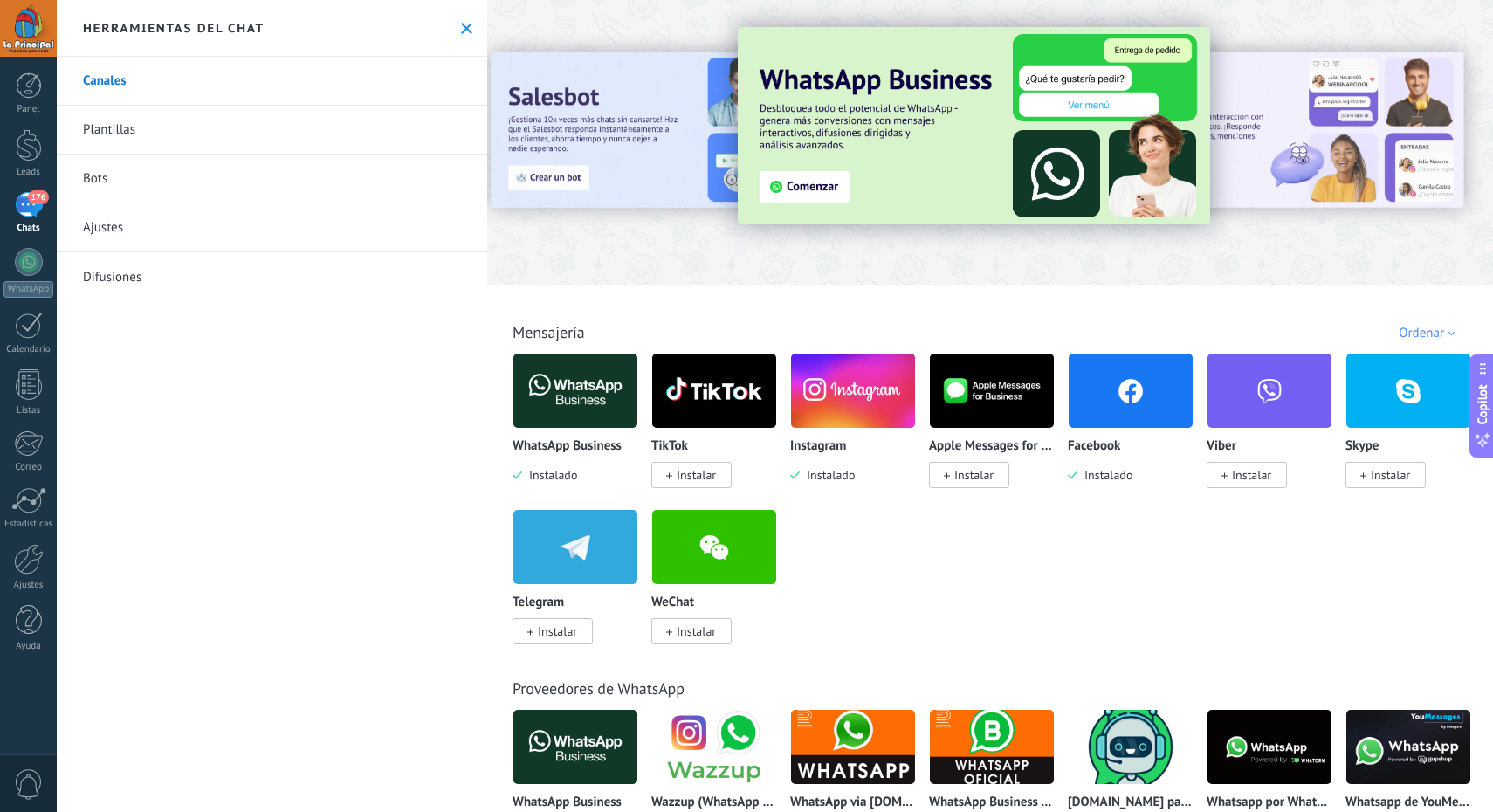
click at [839, 371] on img at bounding box center [853, 391] width 124 height 85
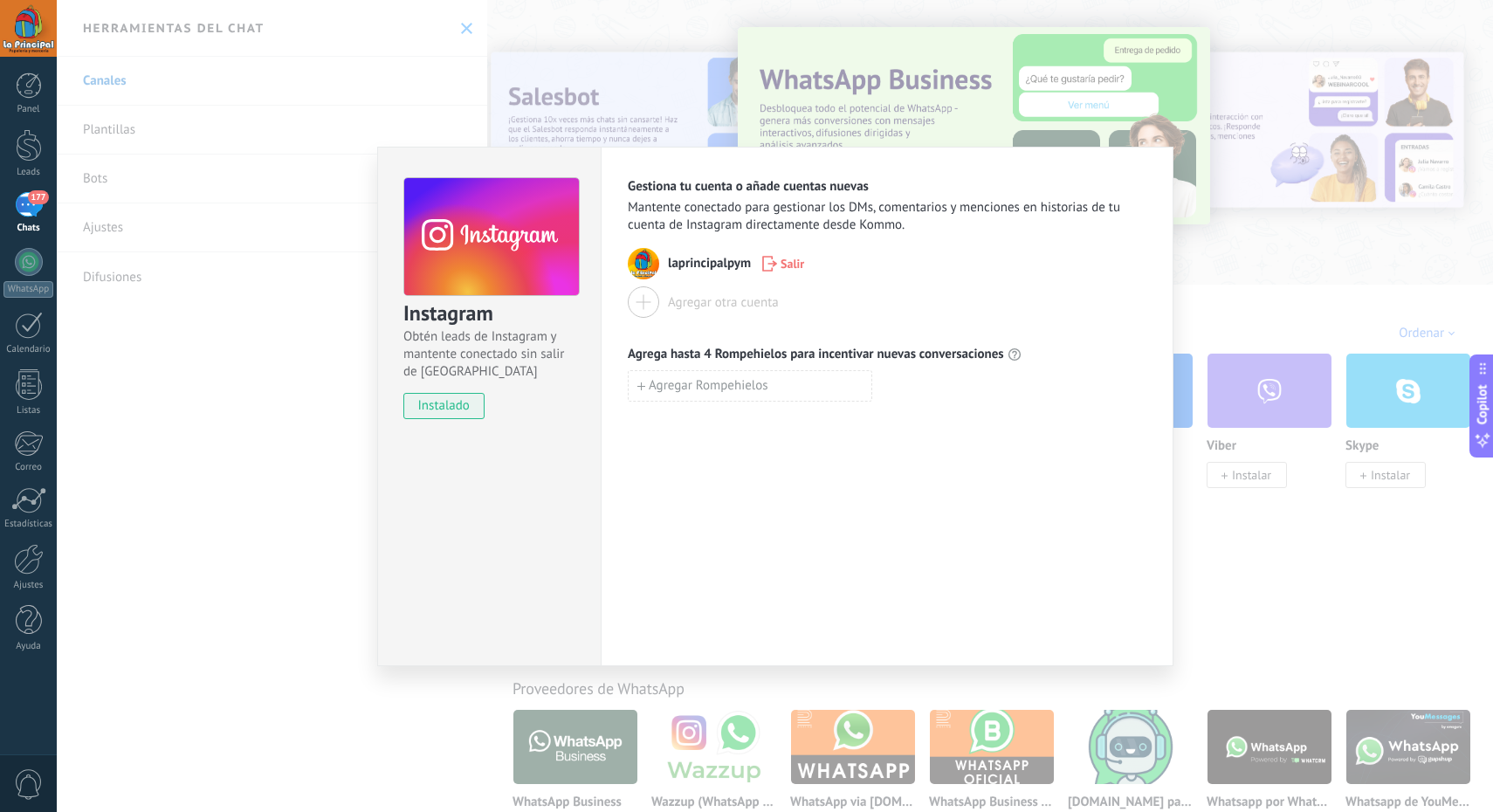
click at [1271, 371] on div "Instagram Obtén leads de Instagram y mantente conectado sin salir de Kommo inst…" at bounding box center [774, 406] width 1436 height 812
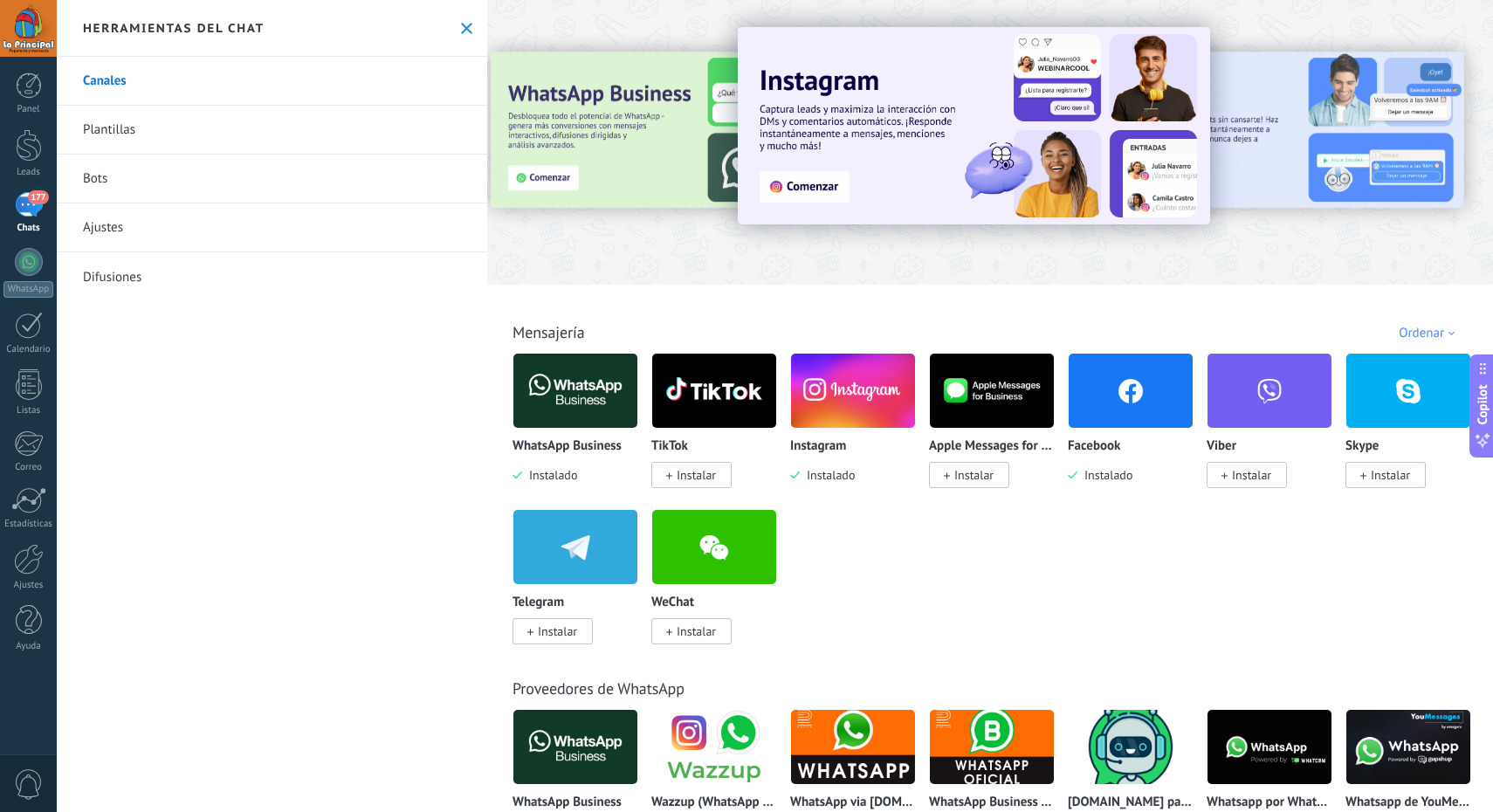
click at [1135, 371] on img at bounding box center [1131, 391] width 124 height 85
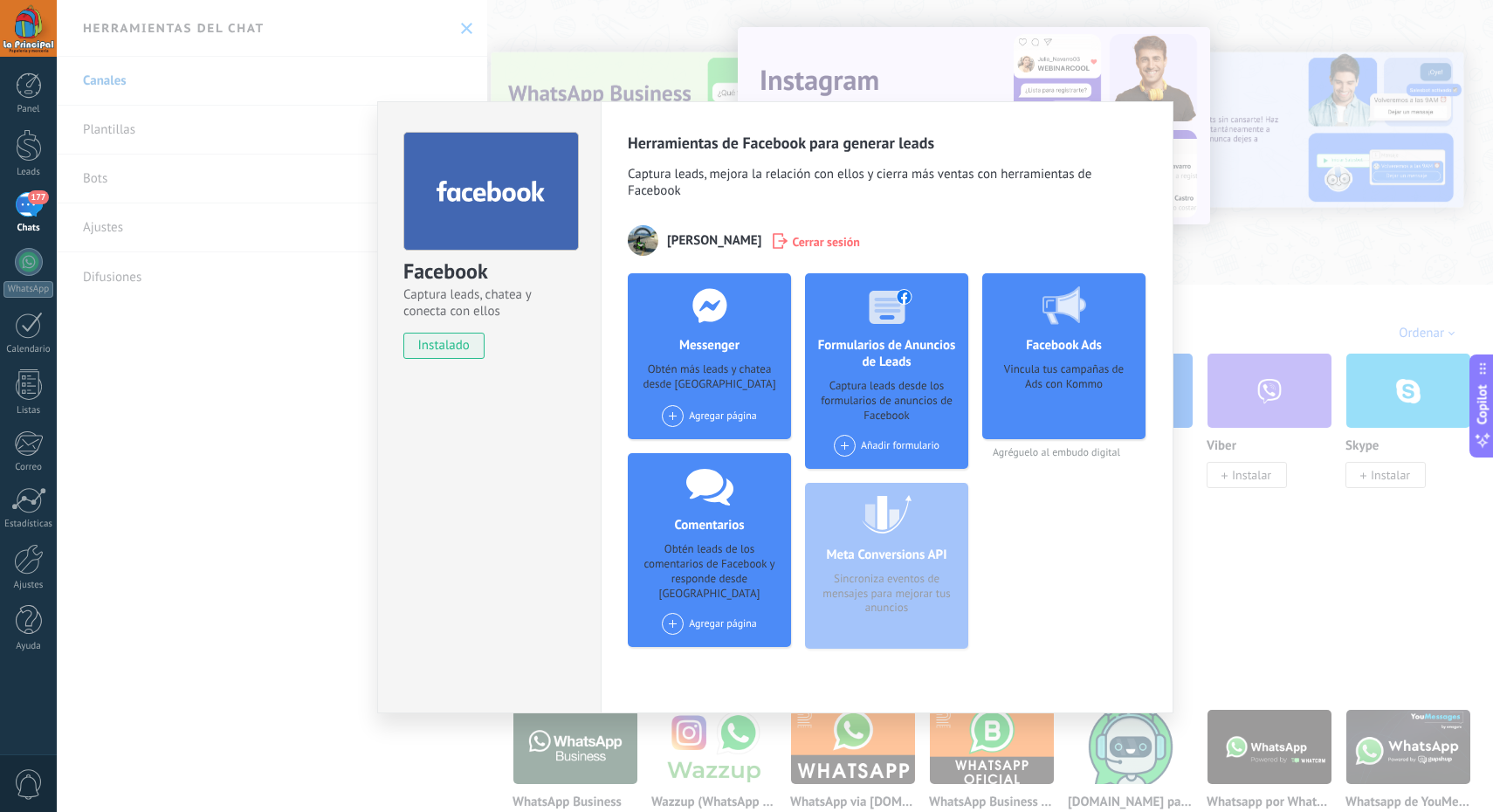
click at [706, 371] on div "Agregar página" at bounding box center [709, 623] width 95 height 22
click at [745, 371] on div "La Principal Papeleria y Merceria" at bounding box center [751, 657] width 183 height 39
click at [704, 371] on div "Agregar página" at bounding box center [709, 415] width 95 height 22
click at [743, 371] on div "Messenger Obtén más leads y chatea desde Kommo Agregar página La Principal Pape…" at bounding box center [709, 467] width 163 height 389
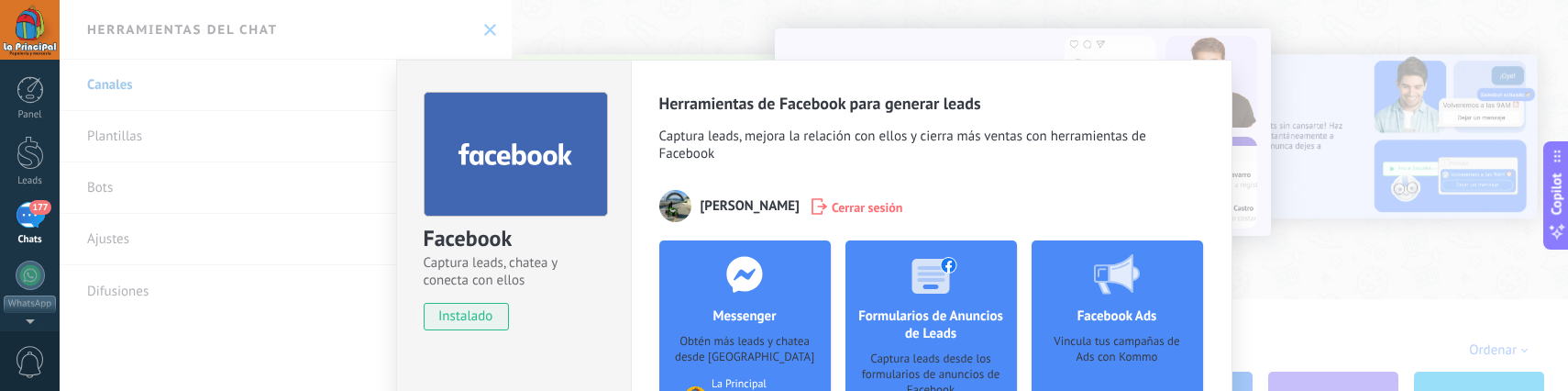
click at [33, 154] on div at bounding box center [31, 152] width 28 height 34
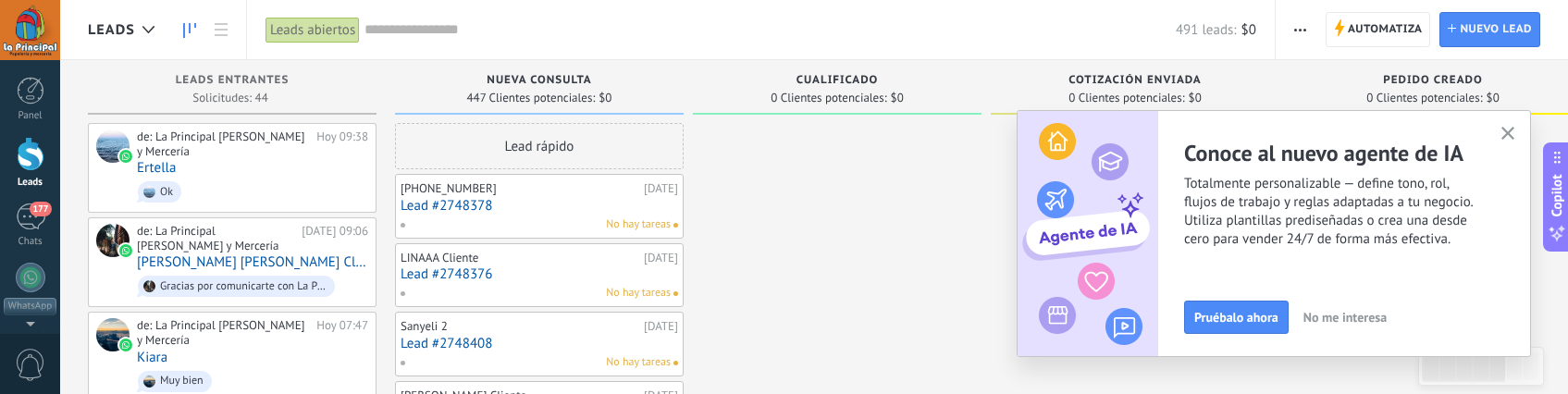
click at [1506, 134] on use "button" at bounding box center [1507, 134] width 14 height 14
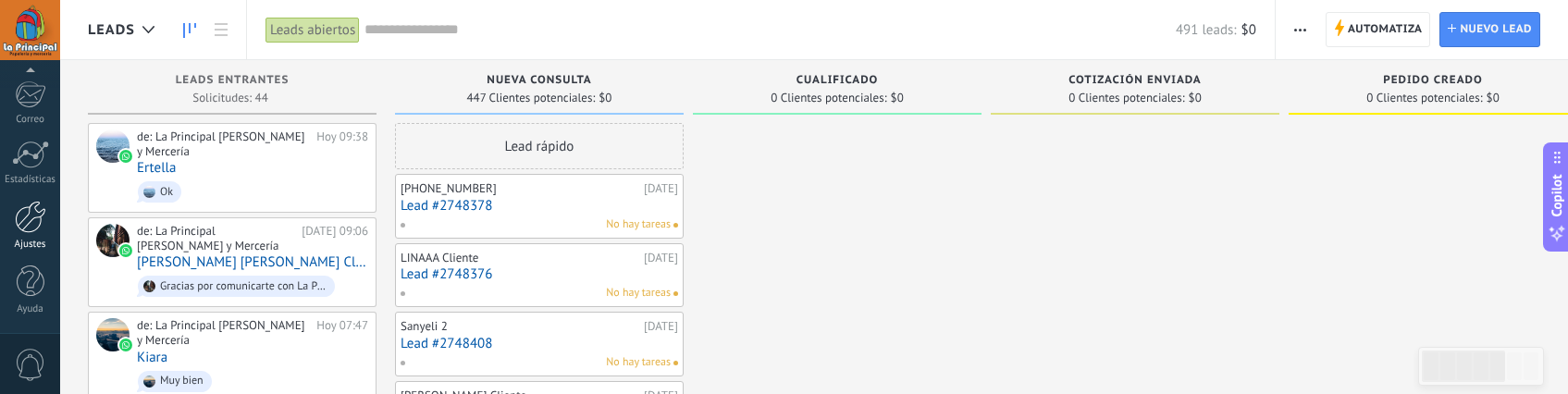
scroll to position [375, 0]
click at [33, 203] on div at bounding box center [30, 212] width 31 height 28
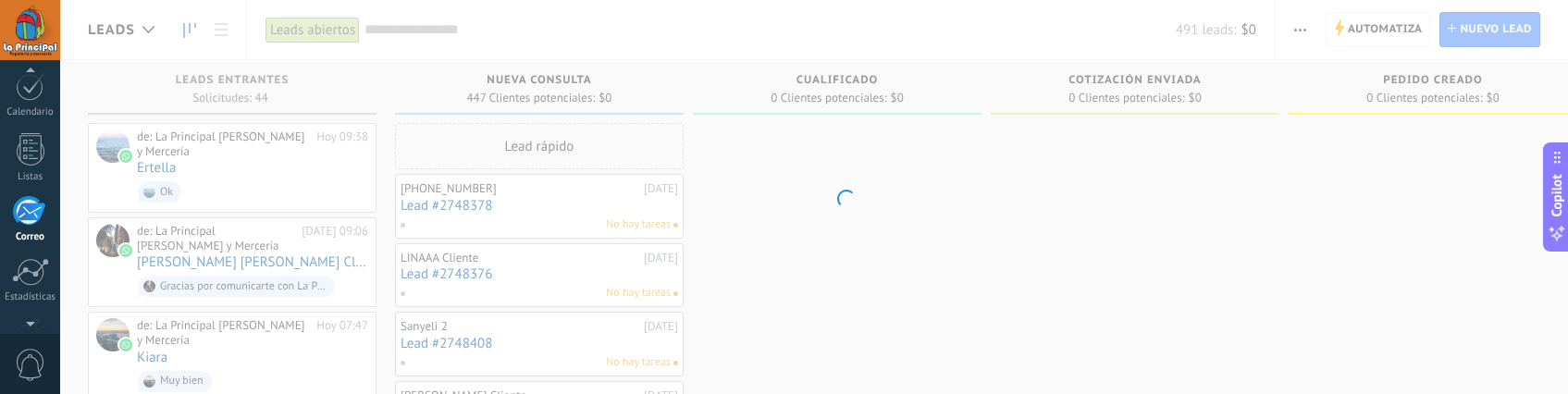
scroll to position [246, 0]
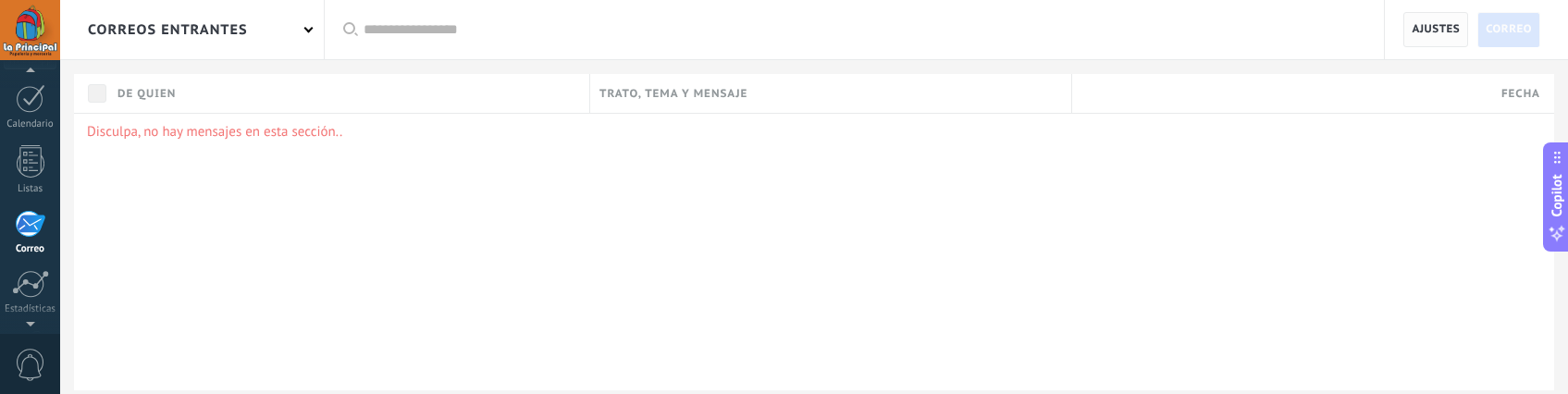
click at [1445, 40] on span "Ajustes" at bounding box center [1434, 30] width 48 height 34
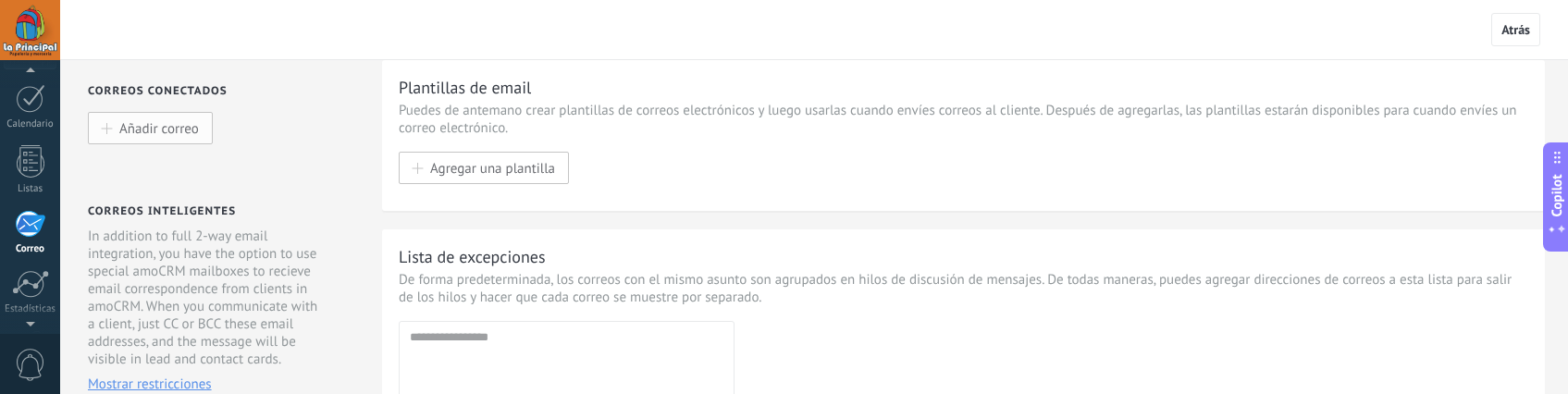
click at [168, 133] on span "Añadir correo" at bounding box center [159, 128] width 79 height 16
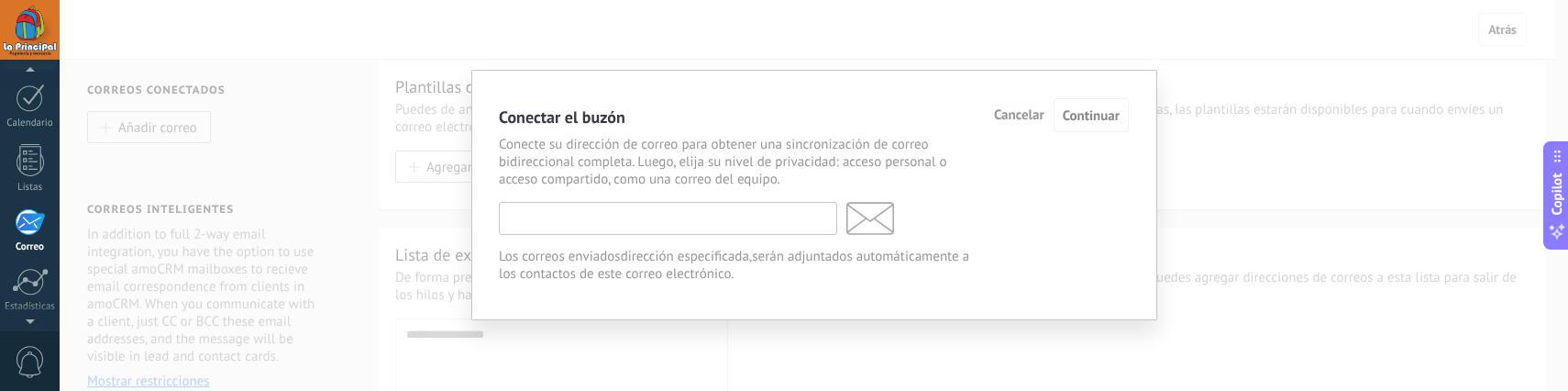
click at [573, 228] on input "text" at bounding box center [667, 219] width 338 height 33
type input "*"
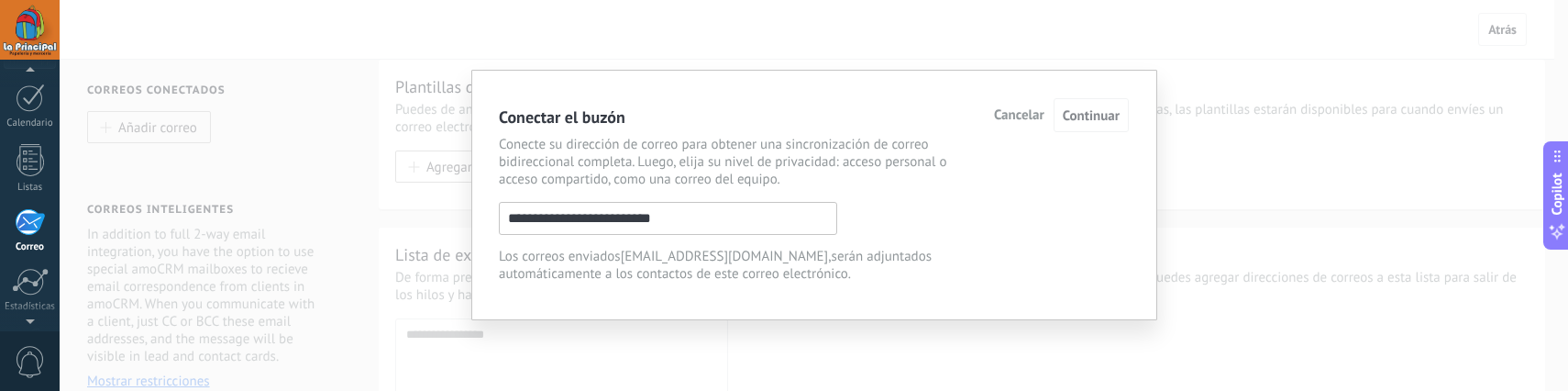
type input "**********"
click at [1082, 120] on span "Continuar" at bounding box center [1090, 116] width 56 height 18
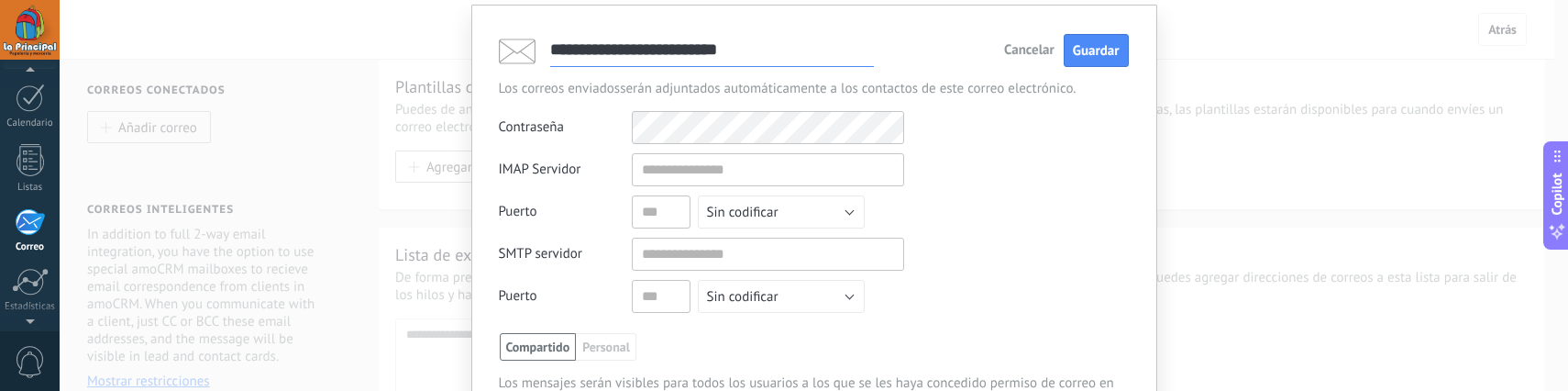
scroll to position [57, 0]
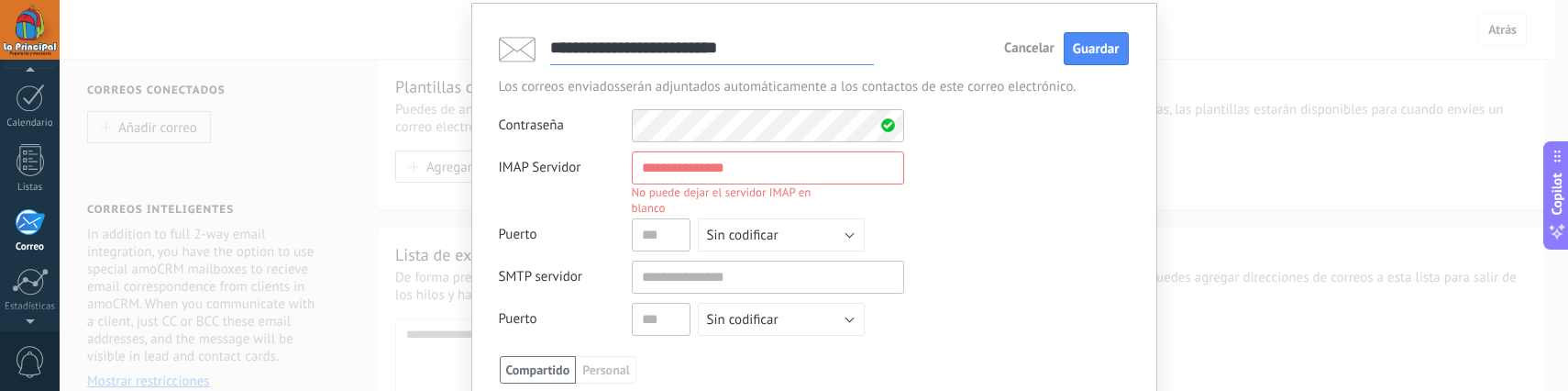
paste input "**********"
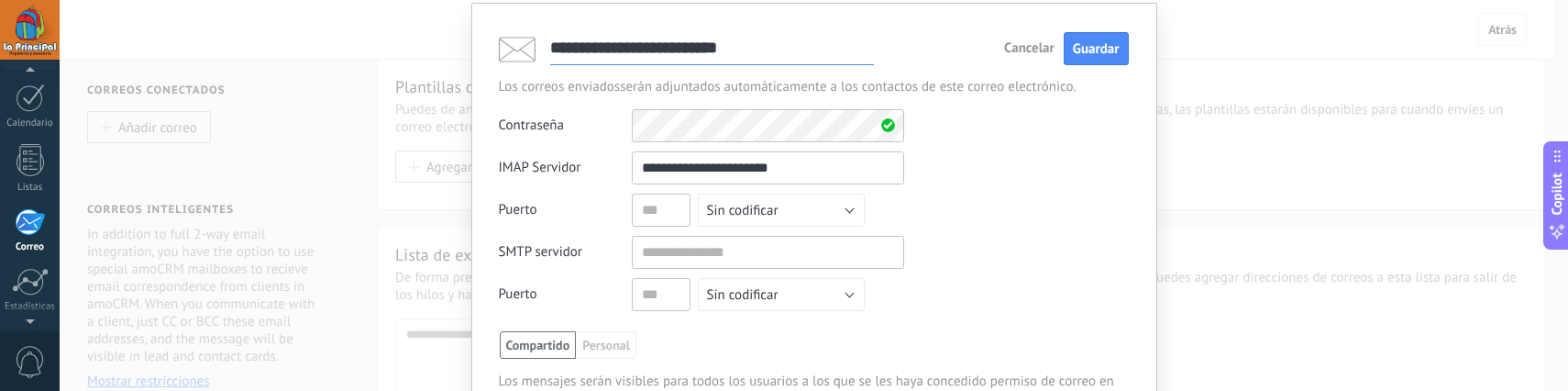
type input "**********"
click at [734, 212] on span "Sin codificar" at bounding box center [742, 210] width 71 height 18
click at [734, 212] on span "Sin codificar" at bounding box center [771, 210] width 171 height 18
click at [658, 203] on input "text" at bounding box center [660, 210] width 58 height 33
type input "***"
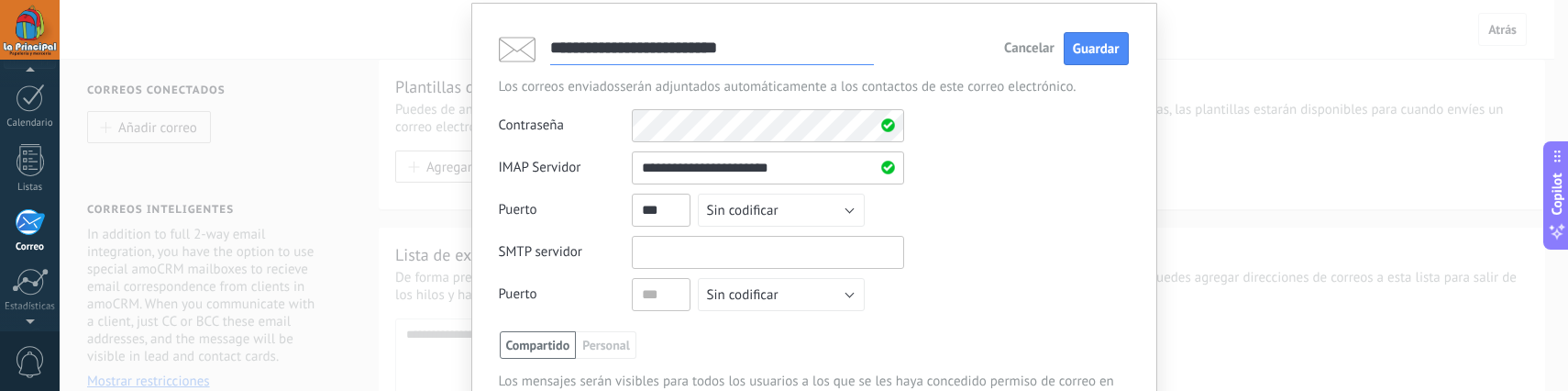
click at [688, 251] on input "text" at bounding box center [768, 252] width 272 height 33
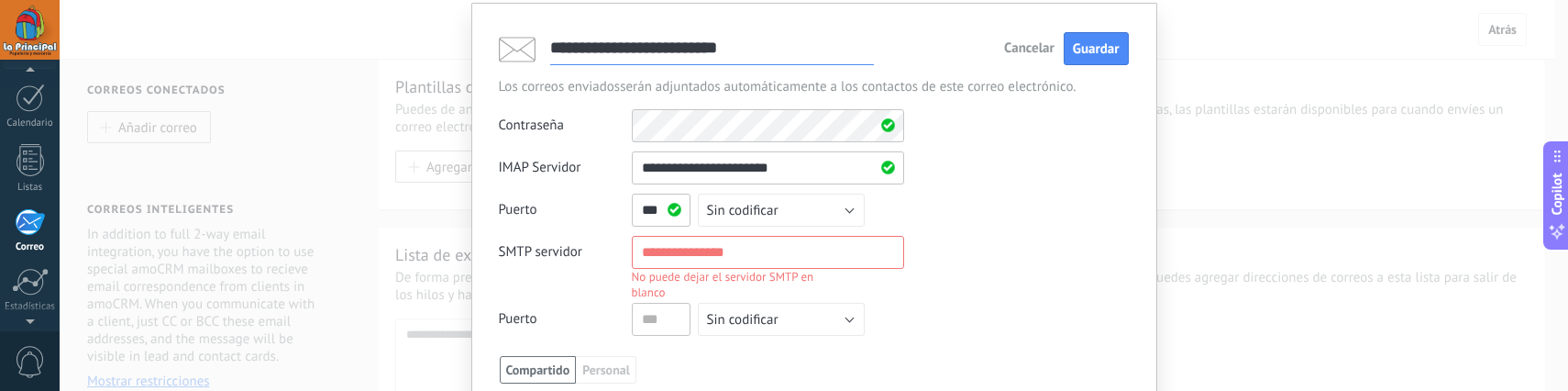
paste input "**********"
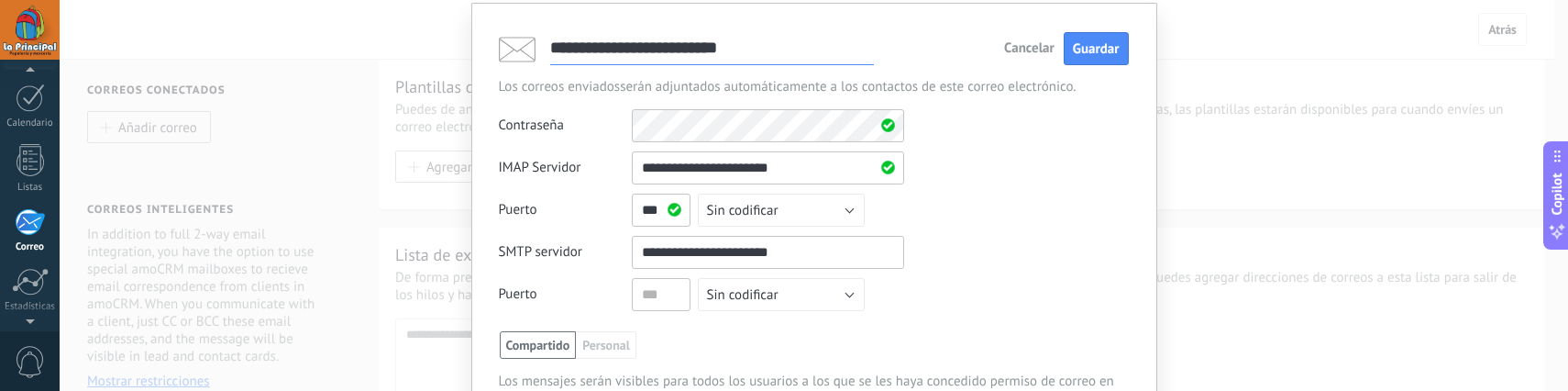
type input "**********"
click at [655, 293] on input "text" at bounding box center [660, 295] width 58 height 33
type input "***"
click at [947, 293] on div "**********" at bounding box center [813, 235] width 630 height 169
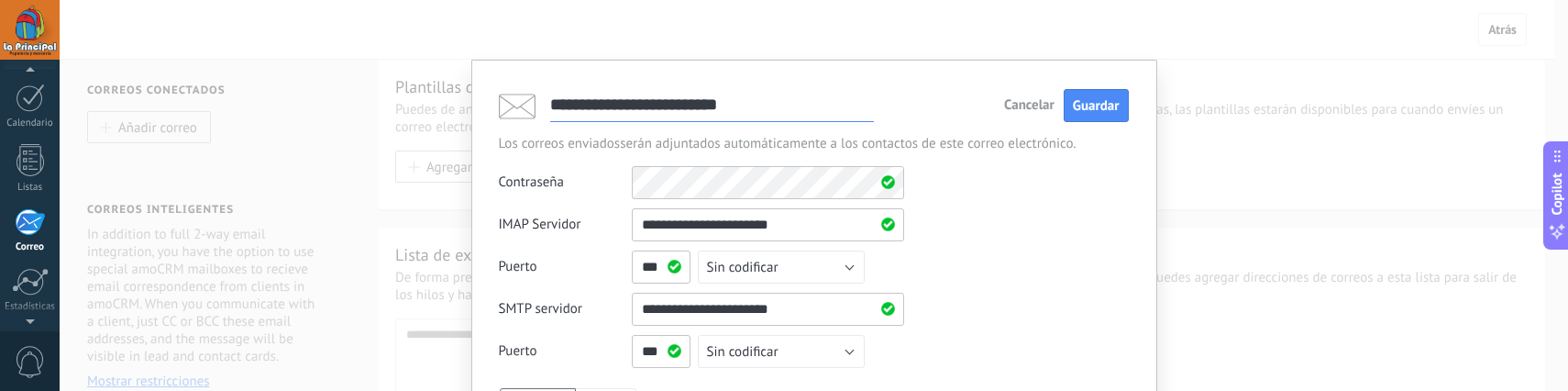
scroll to position [0, 0]
click at [1086, 111] on span "Guardar" at bounding box center [1096, 106] width 46 height 18
click at [1056, 208] on div "**********" at bounding box center [813, 293] width 630 height 169
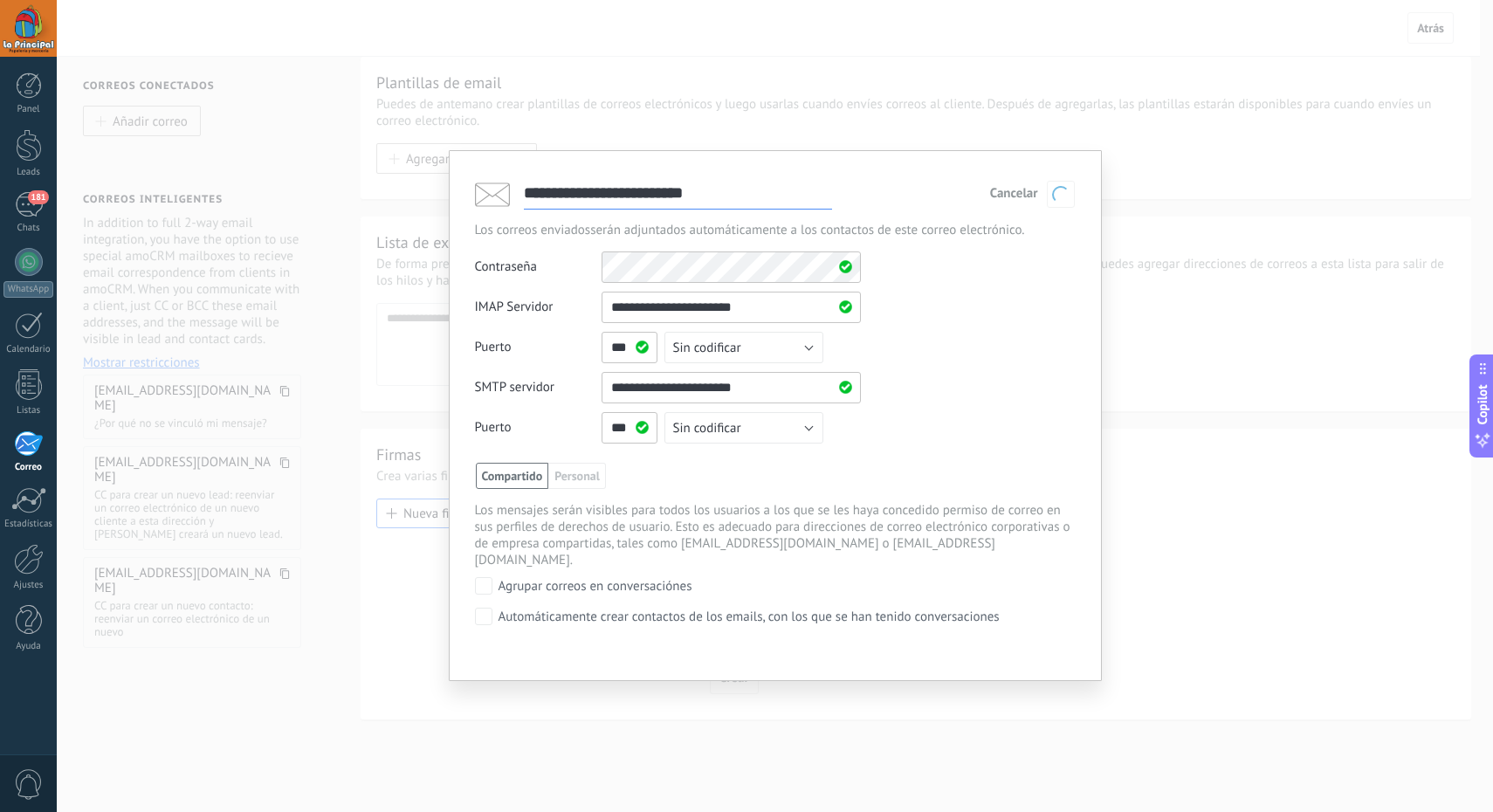
click at [1004, 351] on div "**********" at bounding box center [774, 372] width 600 height 160
click at [705, 371] on div "**********" at bounding box center [774, 406] width 1436 height 812
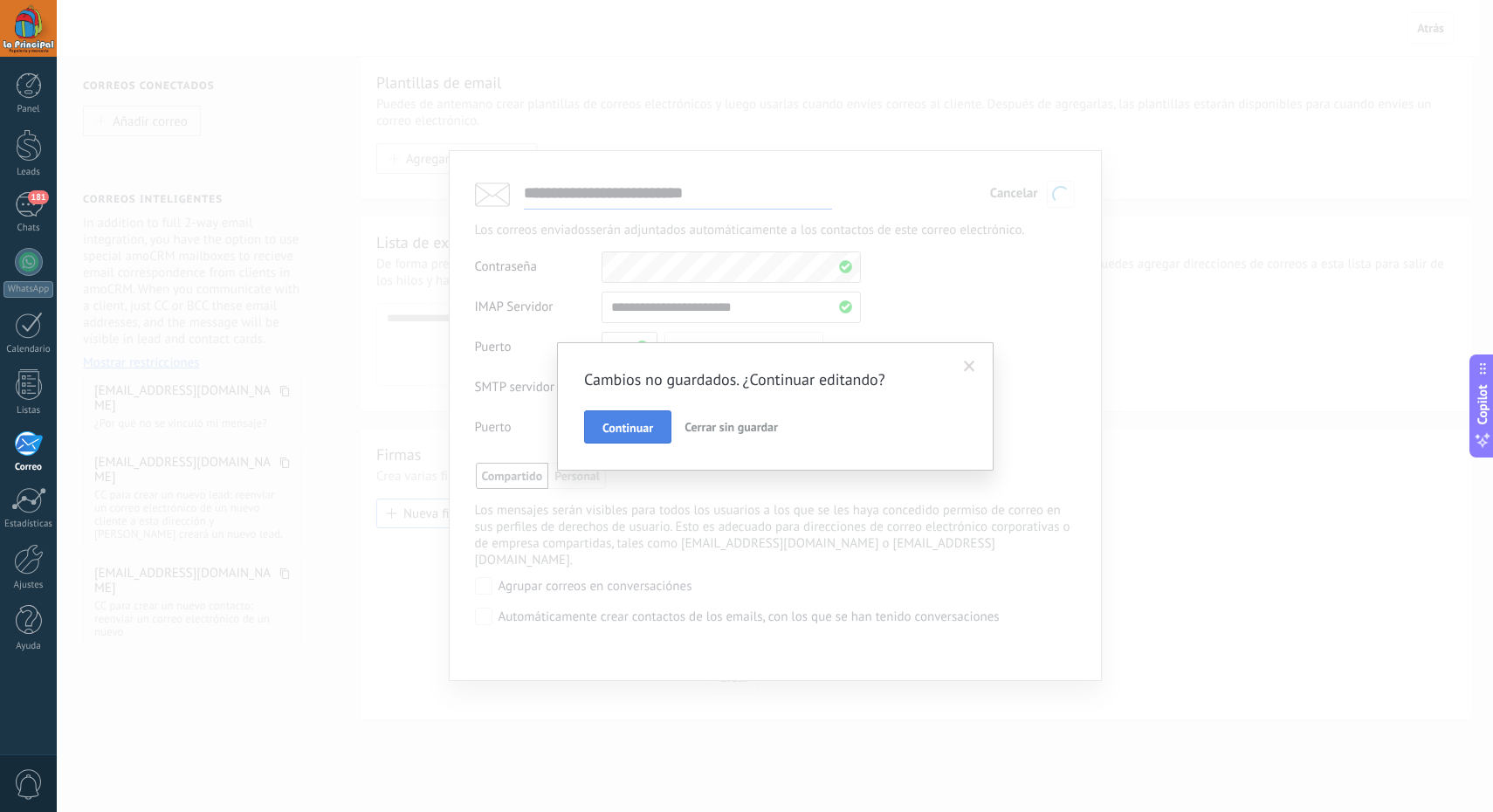
click at [642, 371] on span "Continuar" at bounding box center [627, 428] width 50 height 12
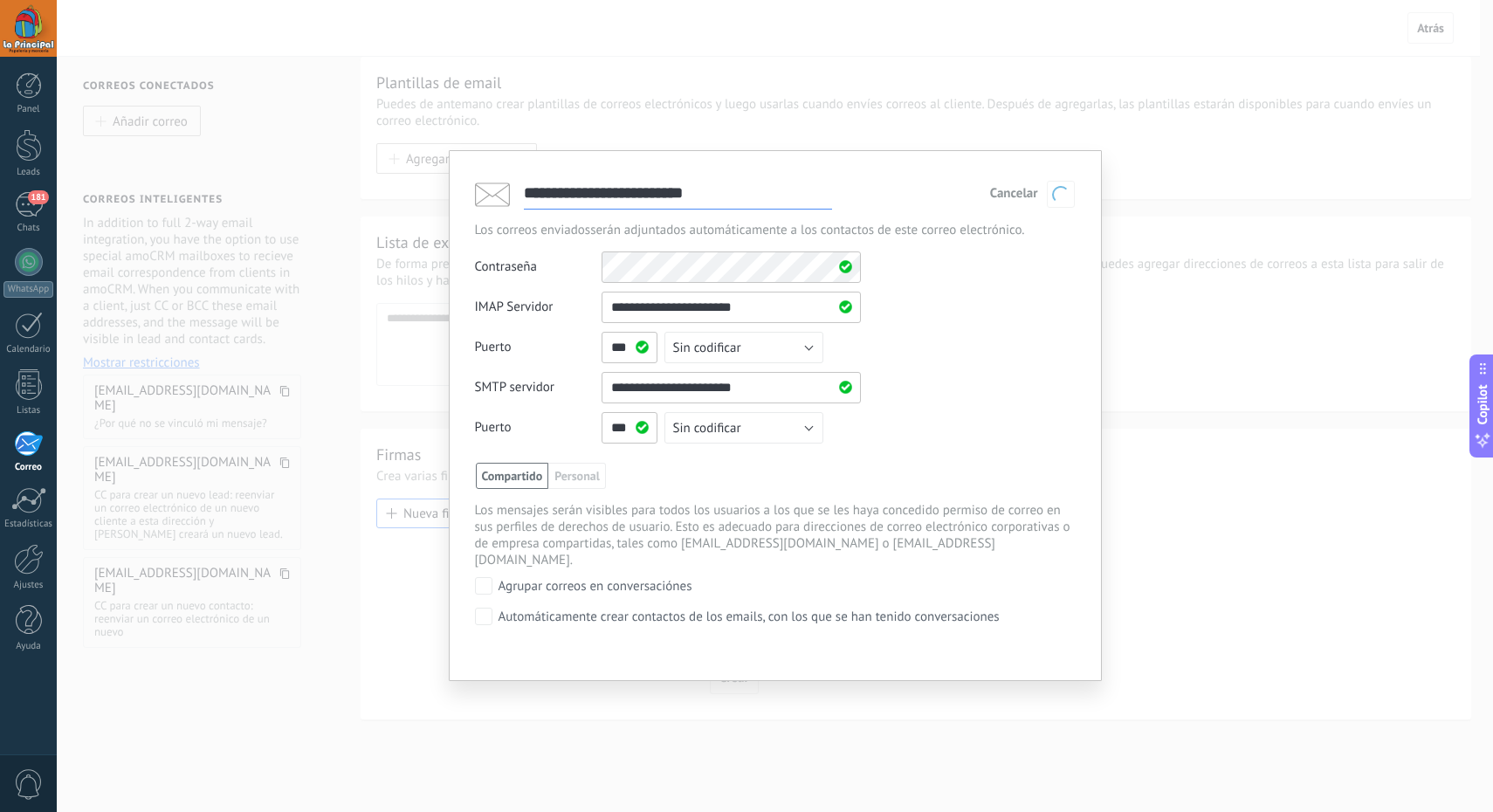
click at [1012, 346] on div "**********" at bounding box center [774, 372] width 600 height 160
